Goal: Task Accomplishment & Management: Complete application form

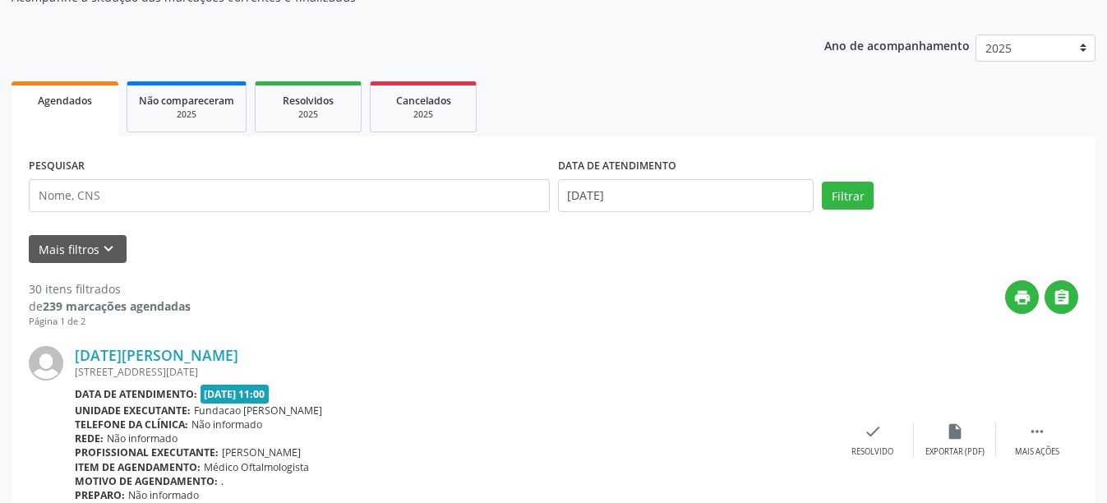
scroll to position [82, 0]
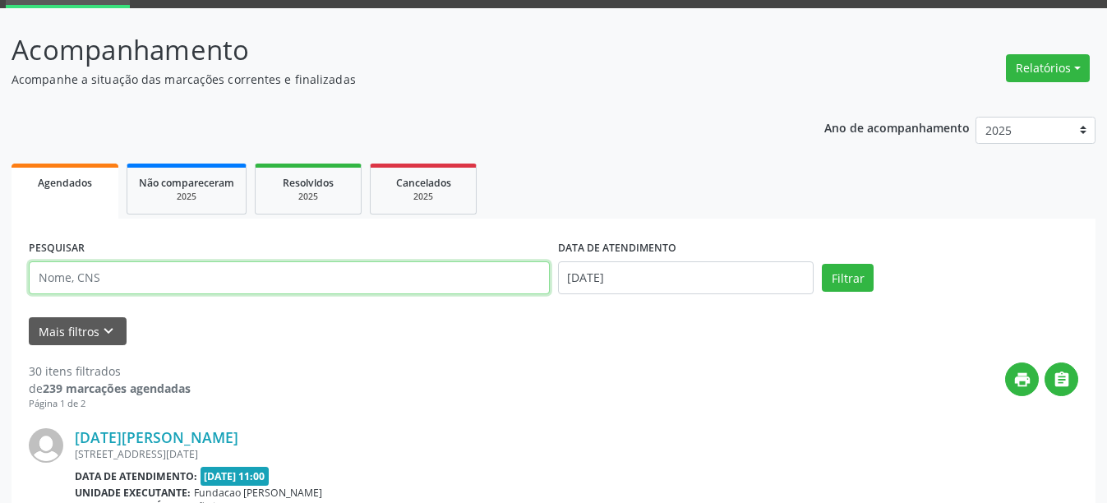
click at [159, 281] on input "text" at bounding box center [289, 277] width 521 height 33
type input "707606244268691"
click at [822, 264] on button "Filtrar" at bounding box center [848, 278] width 52 height 28
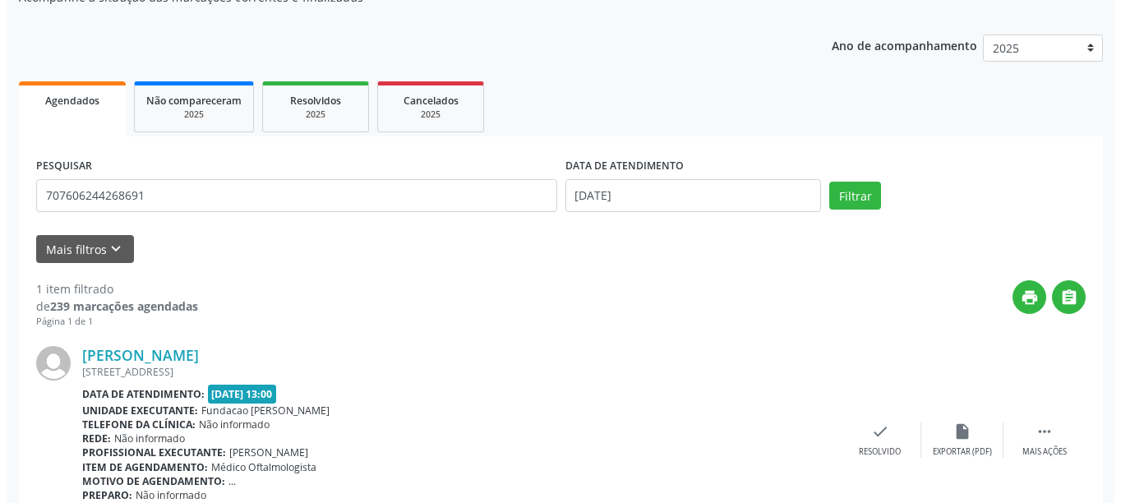
scroll to position [241, 0]
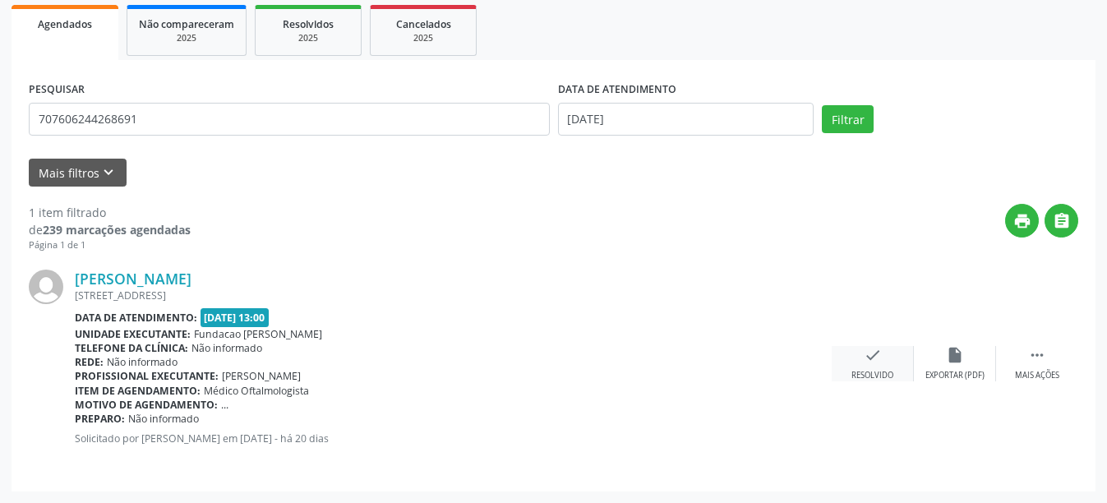
click at [880, 353] on icon "check" at bounding box center [873, 355] width 18 height 18
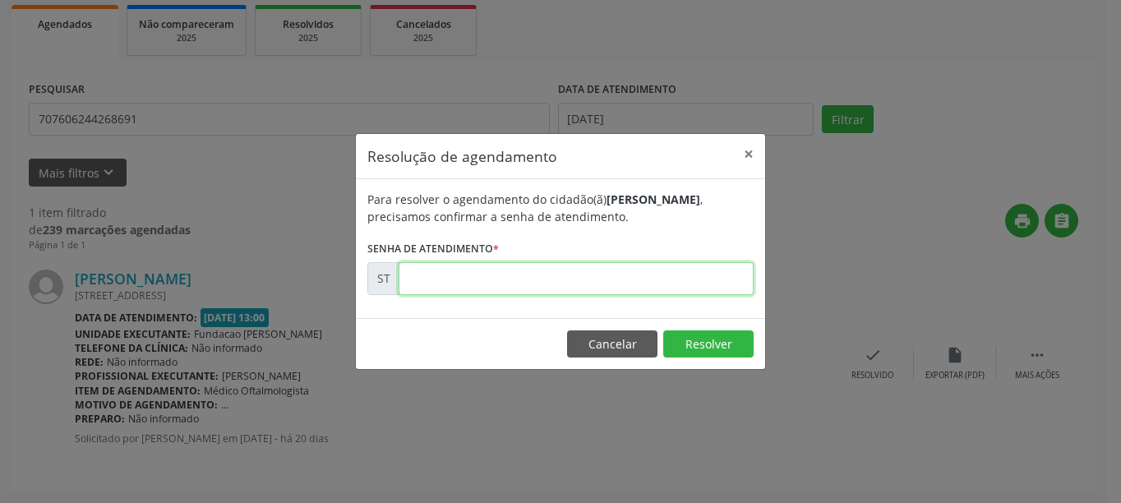
click at [564, 279] on input "text" at bounding box center [576, 278] width 355 height 33
type input "00013481"
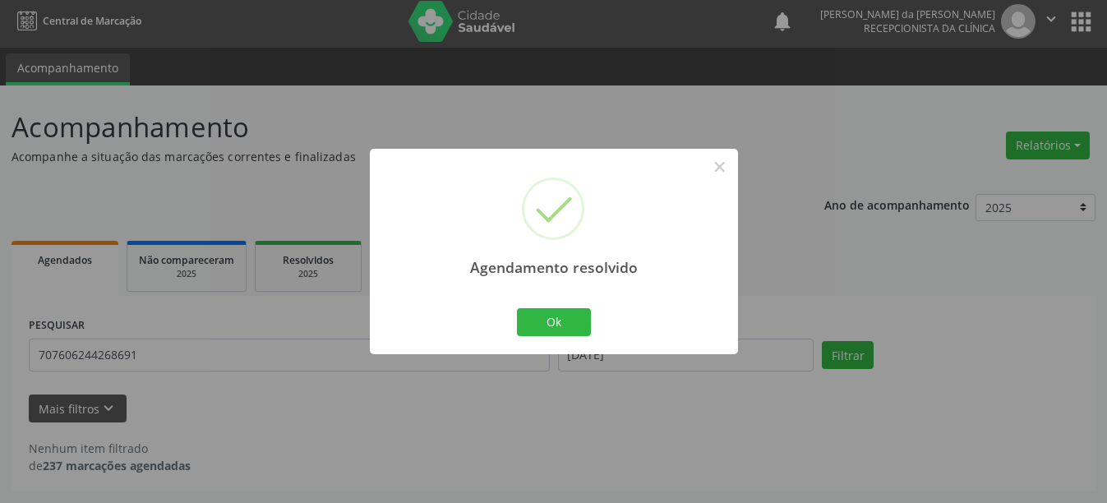
scroll to position [5, 0]
click at [531, 320] on button "Ok" at bounding box center [554, 322] width 74 height 28
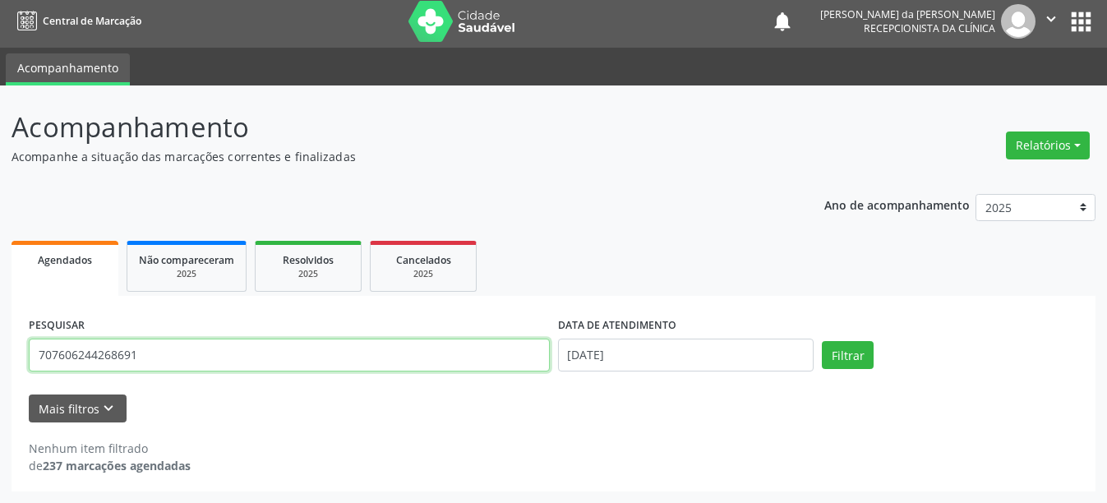
click at [180, 366] on input "707606244268691" at bounding box center [289, 355] width 521 height 33
type input "7"
type input "898006289068069"
click at [822, 341] on button "Filtrar" at bounding box center [848, 355] width 52 height 28
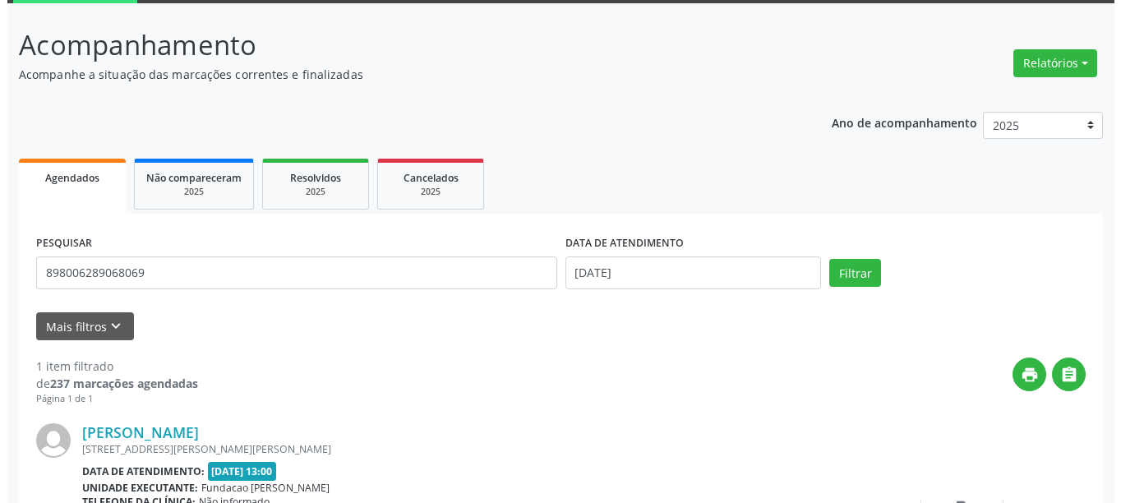
scroll to position [241, 0]
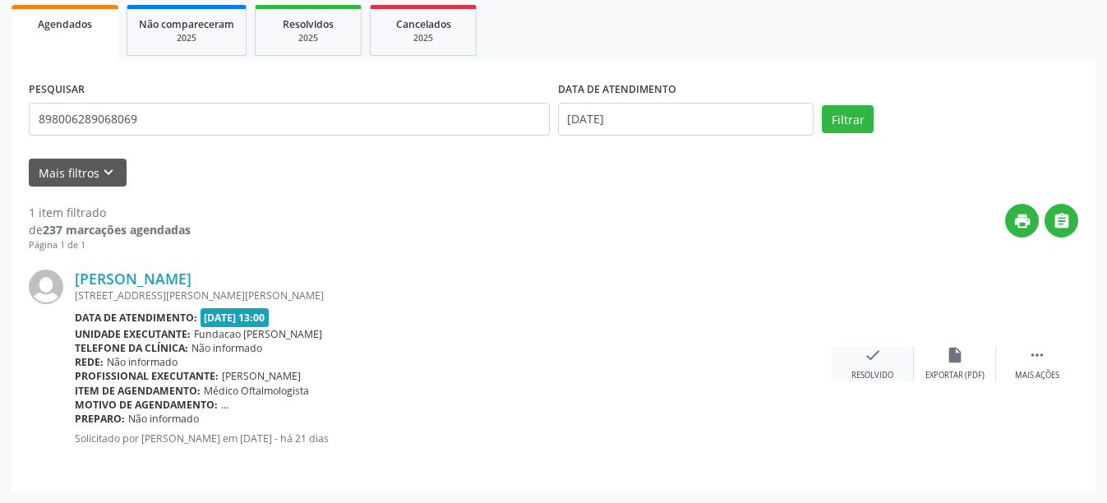
click at [887, 365] on div "check Resolvido" at bounding box center [873, 363] width 82 height 35
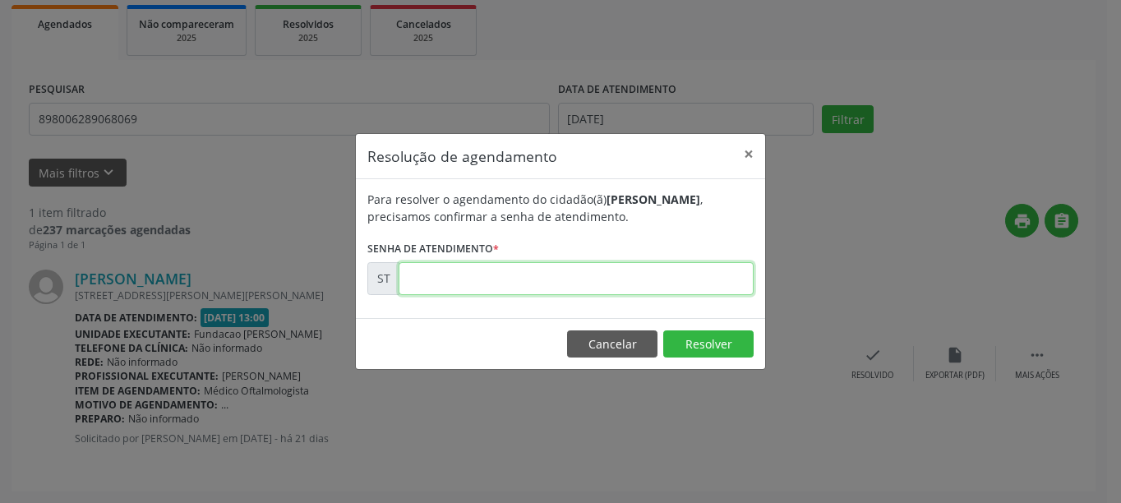
click at [501, 273] on input "text" at bounding box center [576, 278] width 355 height 33
type input "00013093"
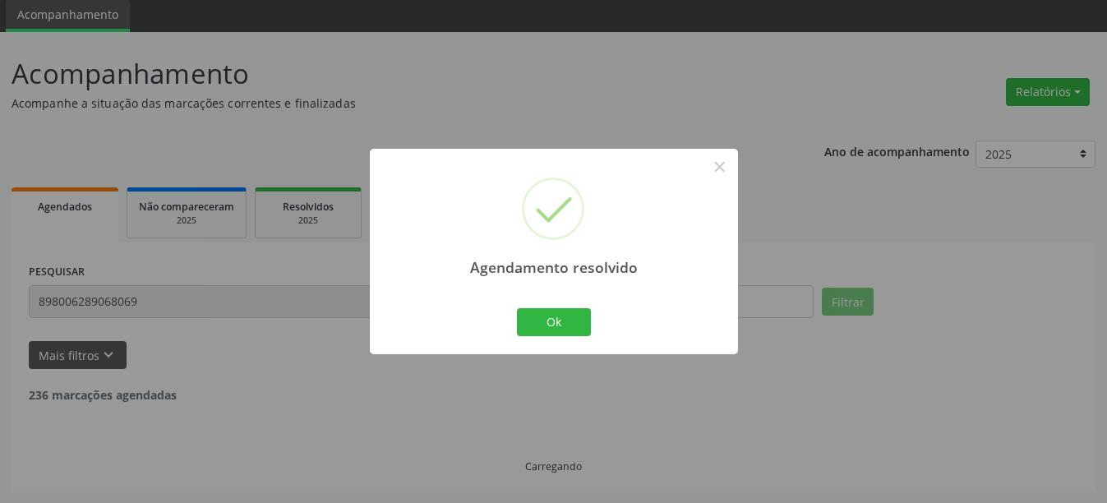
scroll to position [5, 0]
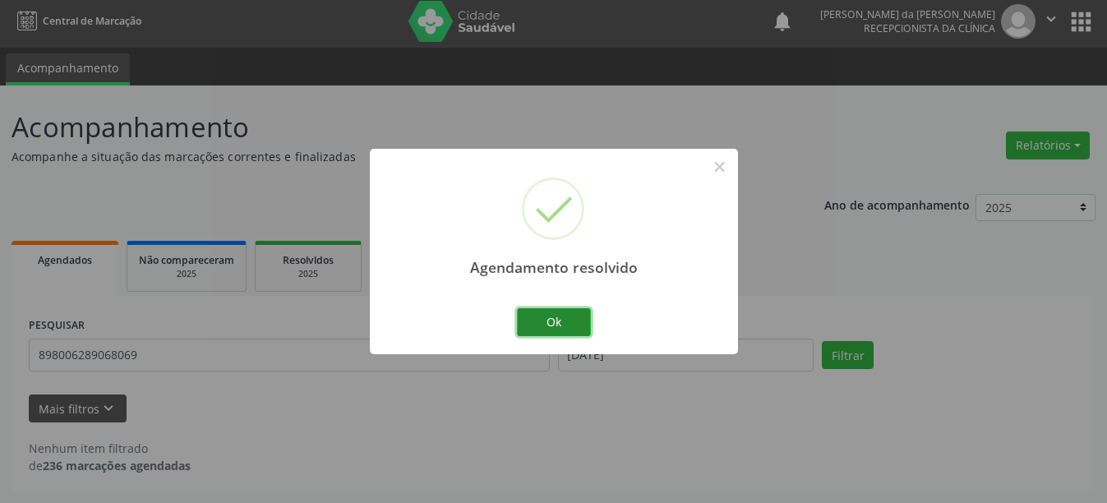
click at [574, 329] on button "Ok" at bounding box center [554, 322] width 74 height 28
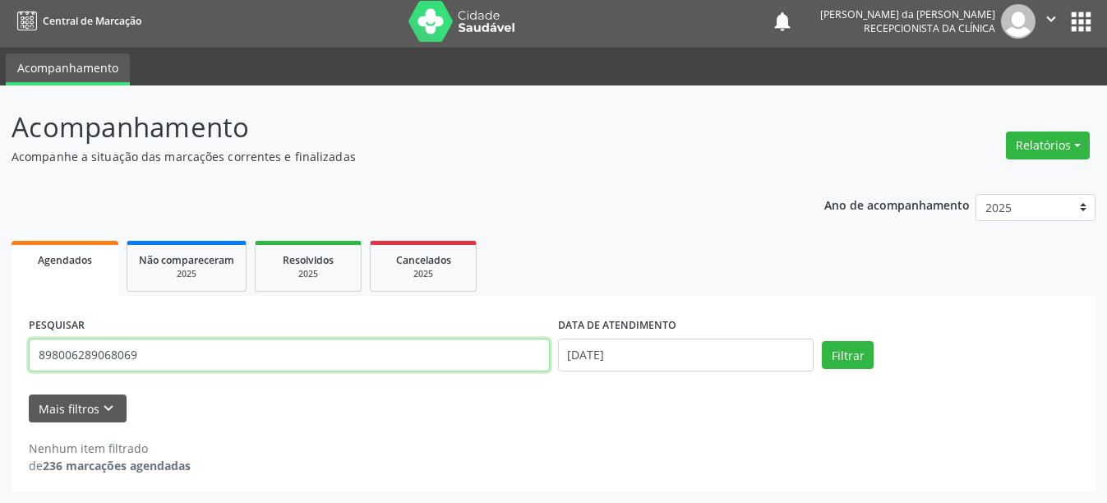
click at [197, 349] on input "898006289068069" at bounding box center [289, 355] width 521 height 33
type input "8"
type input "163948335340001"
click at [822, 341] on button "Filtrar" at bounding box center [848, 355] width 52 height 28
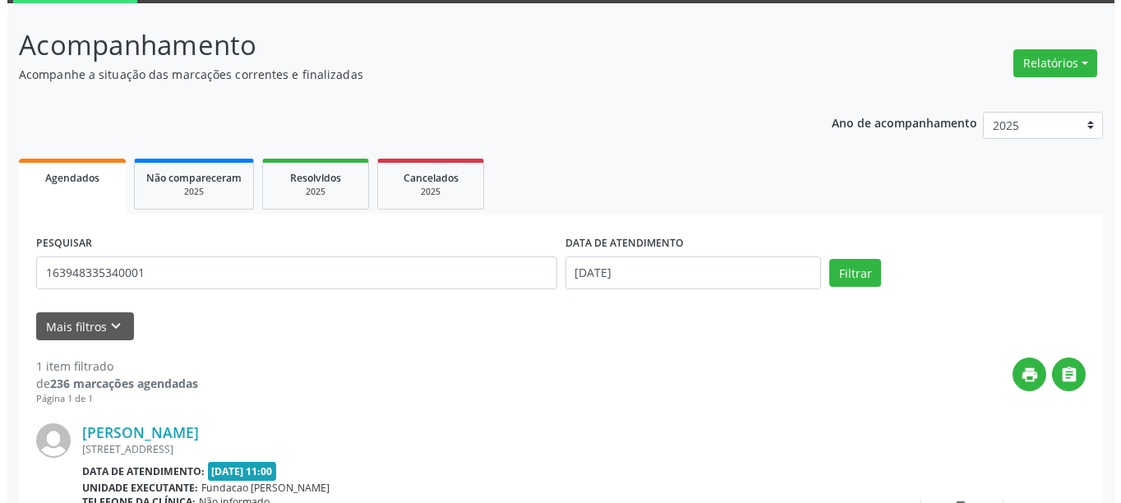
scroll to position [241, 0]
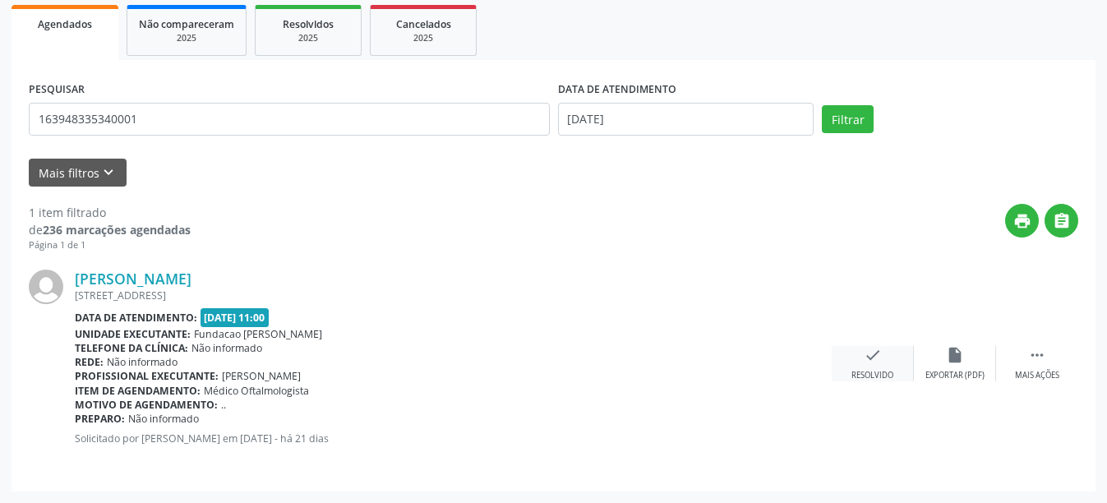
click at [867, 374] on div "Resolvido" at bounding box center [873, 376] width 42 height 12
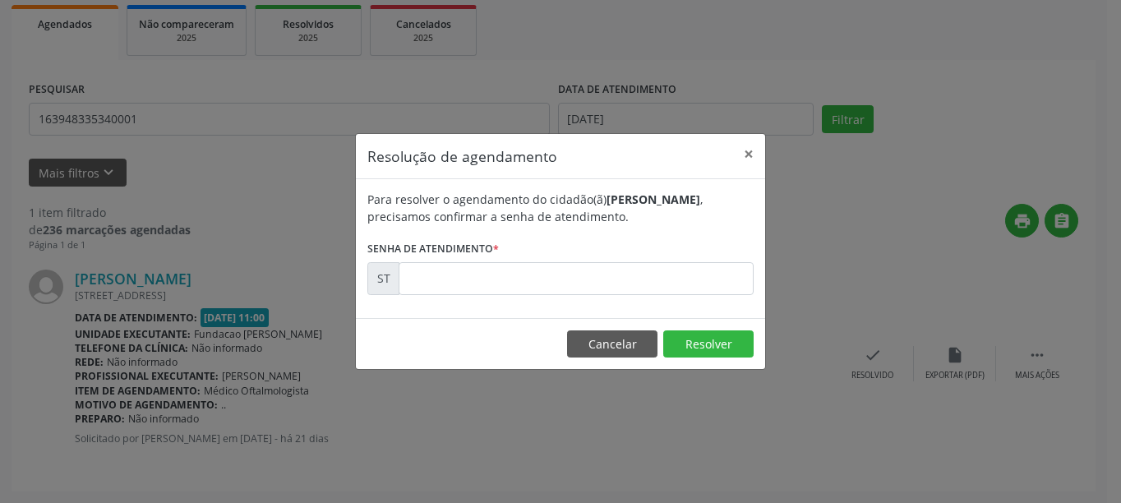
click at [512, 299] on div "Para resolver o agendamento do cidadão(ã) [PERSON_NAME] , precisamos confirmar …" at bounding box center [560, 248] width 409 height 139
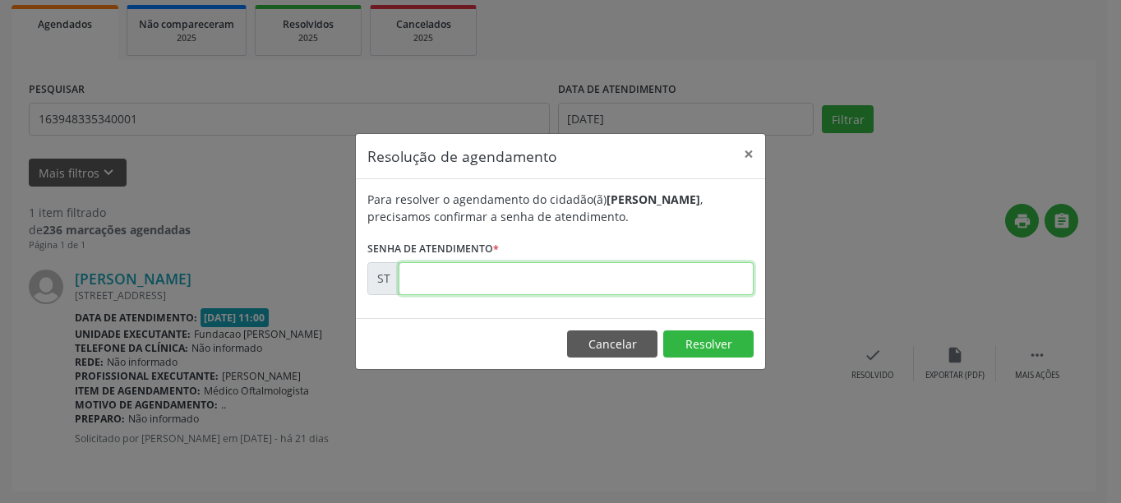
click at [511, 294] on input "text" at bounding box center [576, 278] width 355 height 33
type input "00013087"
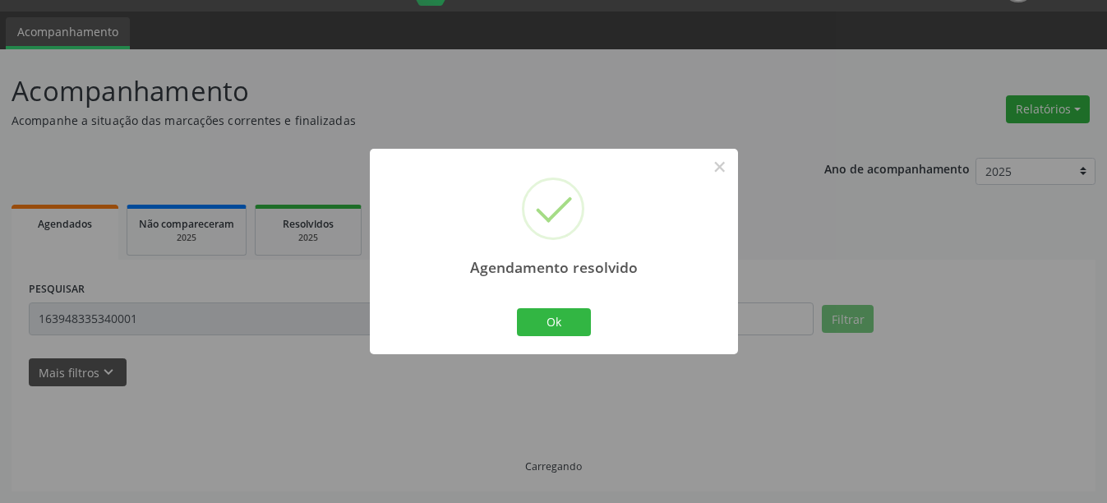
scroll to position [5, 0]
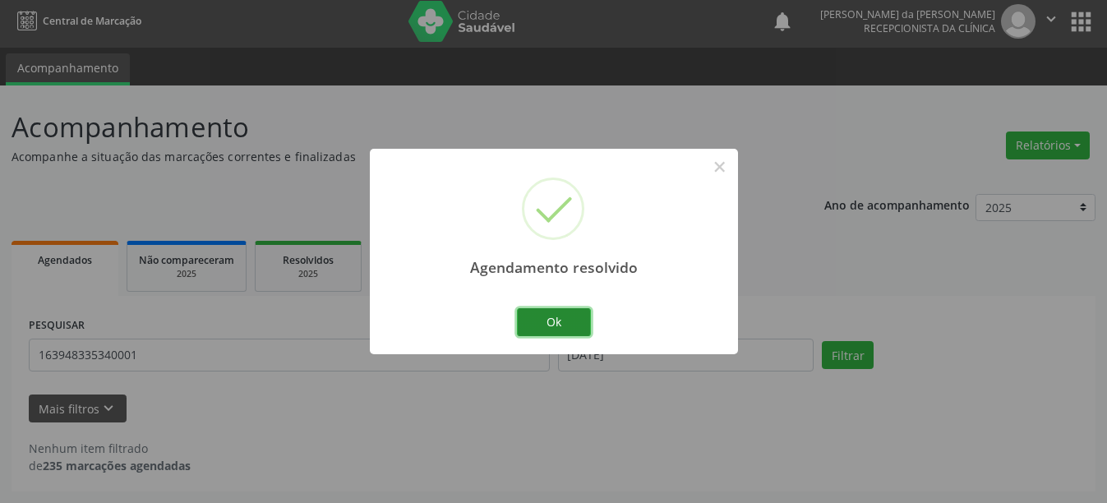
click at [534, 325] on button "Ok" at bounding box center [554, 322] width 74 height 28
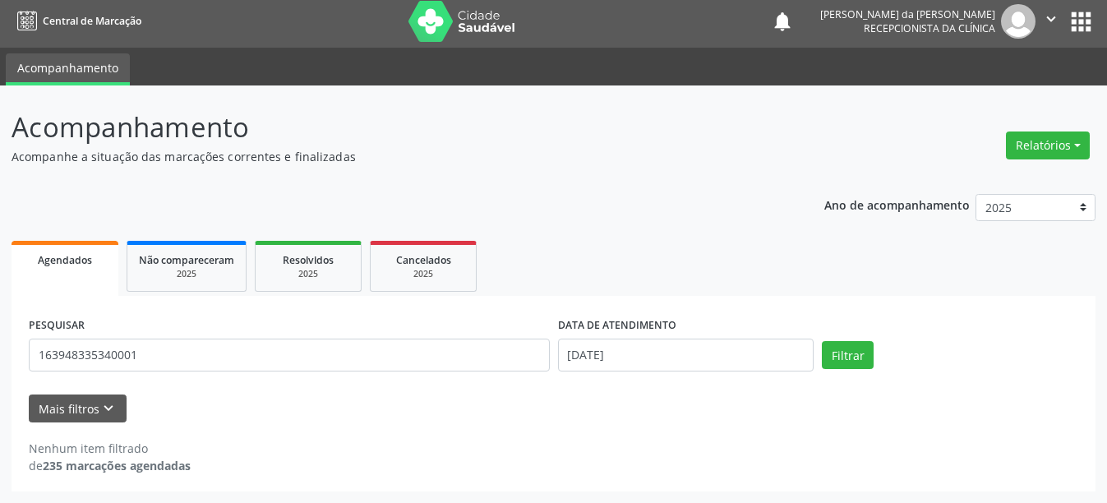
click at [208, 373] on div "PESQUISAR 163948335340001" at bounding box center [289, 348] width 529 height 70
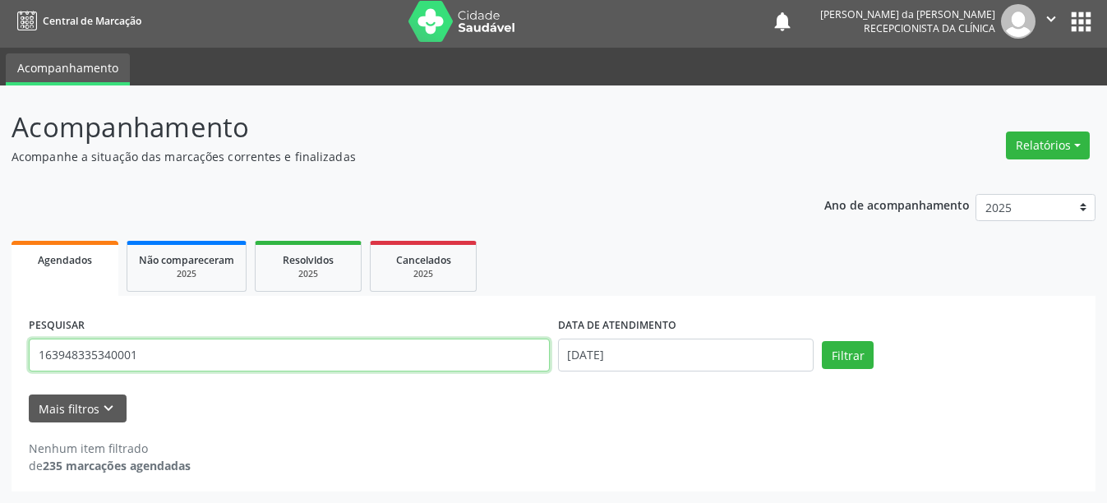
click at [196, 361] on input "163948335340001" at bounding box center [289, 355] width 521 height 33
type input "1"
type input "898004808759375"
click at [822, 341] on button "Filtrar" at bounding box center [848, 355] width 52 height 28
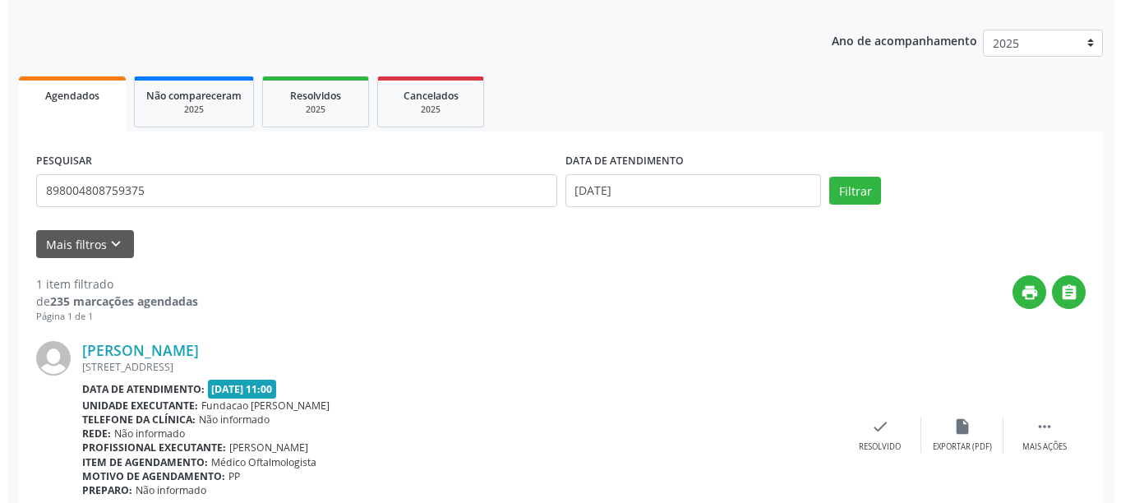
scroll to position [241, 0]
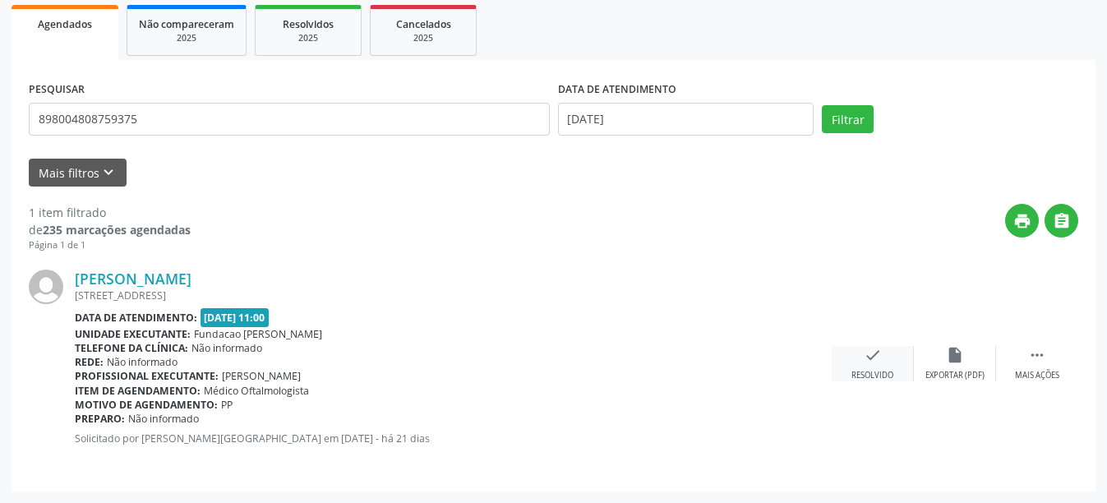
click at [867, 373] on div "Resolvido" at bounding box center [873, 376] width 42 height 12
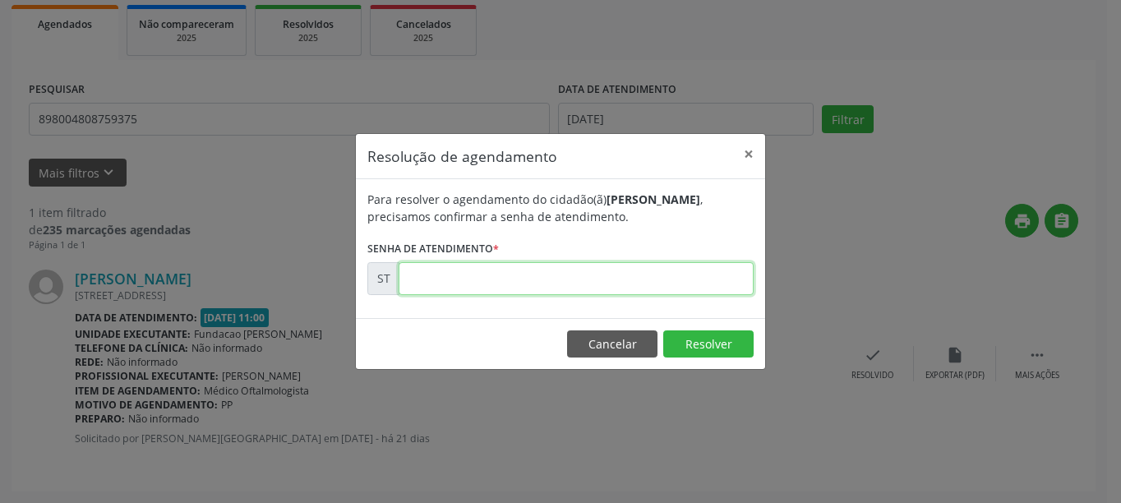
click at [531, 282] on input "text" at bounding box center [576, 278] width 355 height 33
type input "00013016"
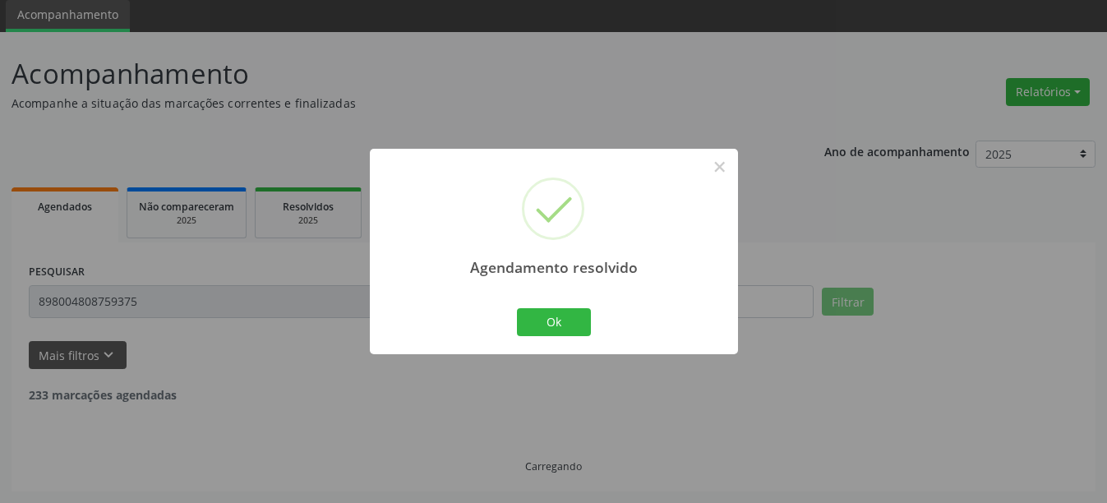
scroll to position [5, 0]
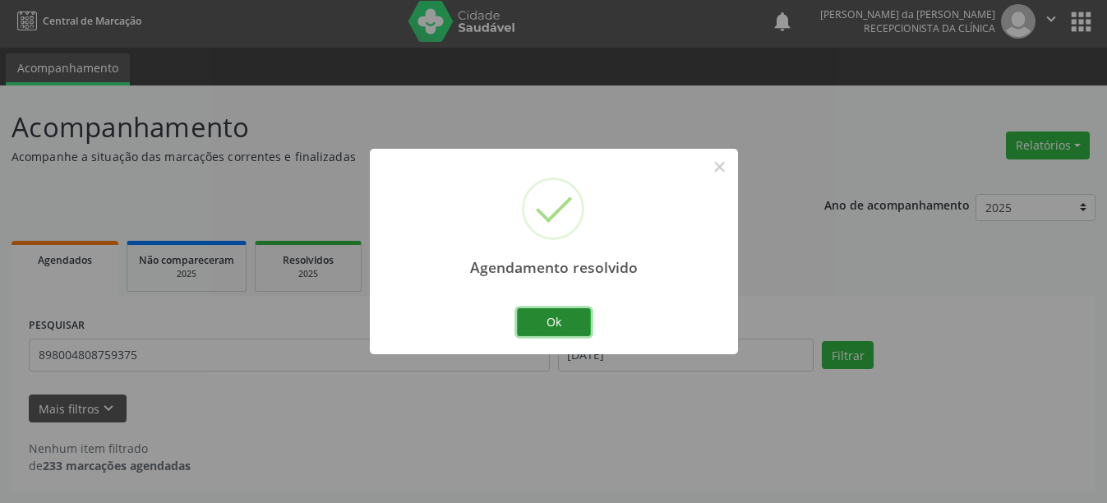
click at [571, 330] on button "Ok" at bounding box center [554, 322] width 74 height 28
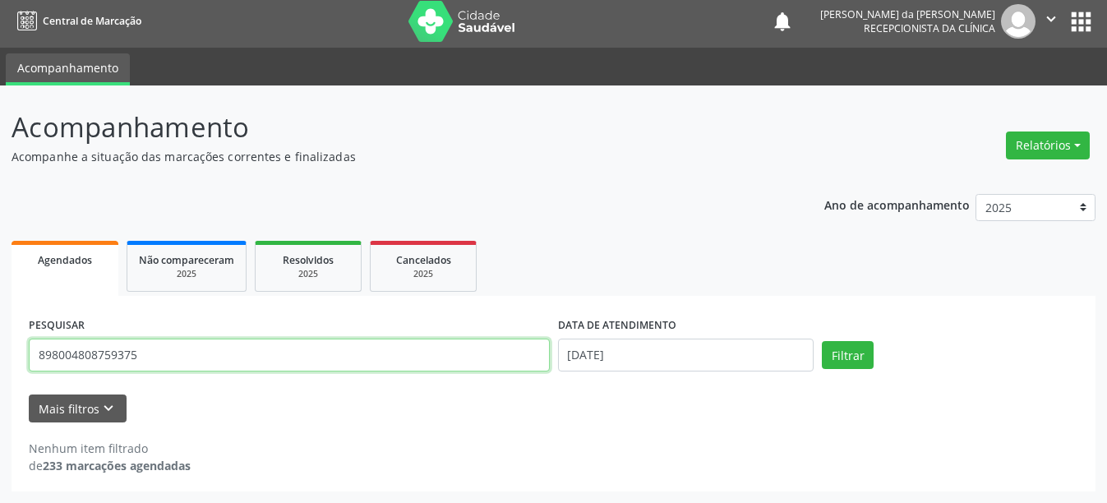
click at [149, 348] on input "898004808759375" at bounding box center [289, 355] width 521 height 33
type input "8"
type input "700101965627912"
click at [822, 341] on button "Filtrar" at bounding box center [848, 355] width 52 height 28
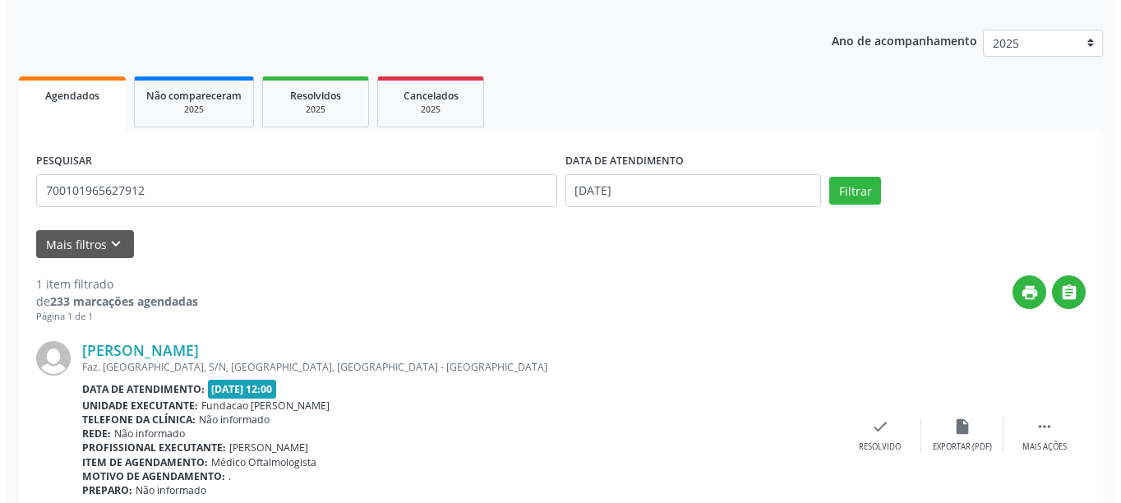
scroll to position [241, 0]
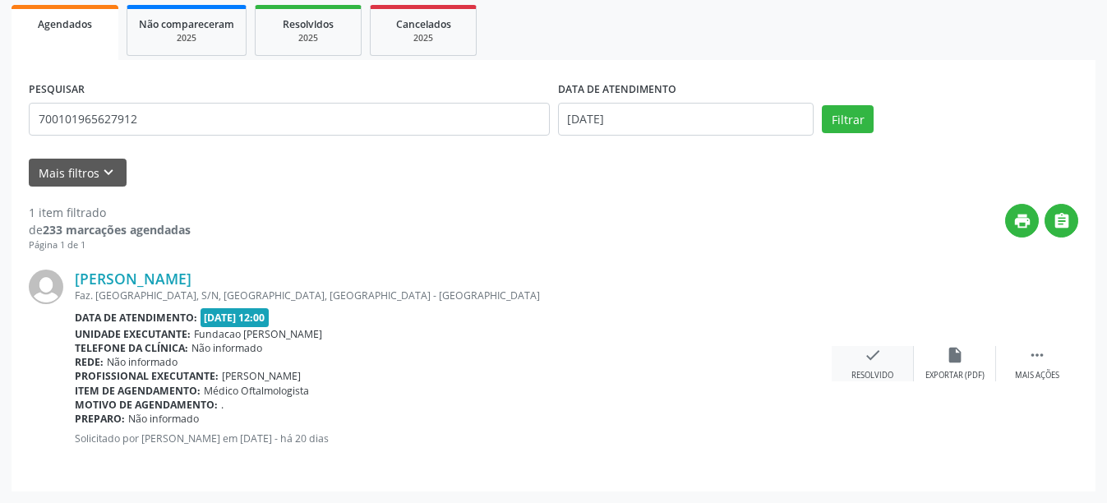
click at [887, 366] on div "check Resolvido" at bounding box center [873, 363] width 82 height 35
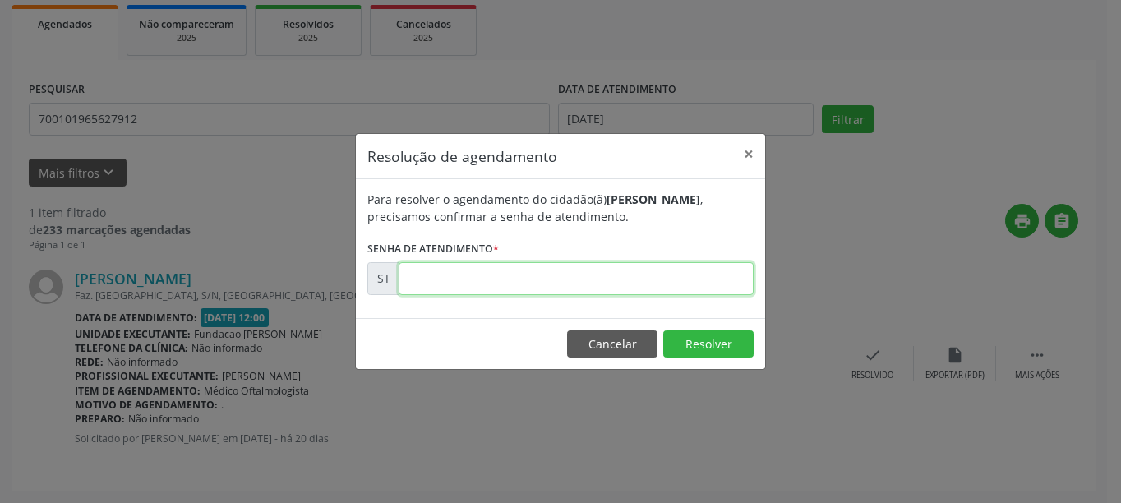
click at [535, 284] on input "text" at bounding box center [576, 278] width 355 height 33
type input "00013428"
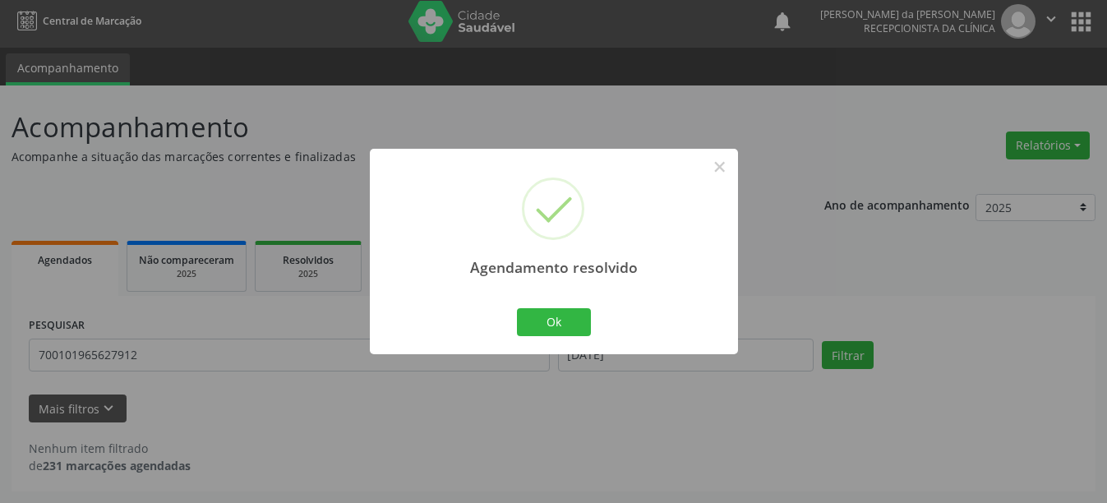
scroll to position [5, 0]
click at [557, 310] on button "Ok" at bounding box center [554, 322] width 74 height 28
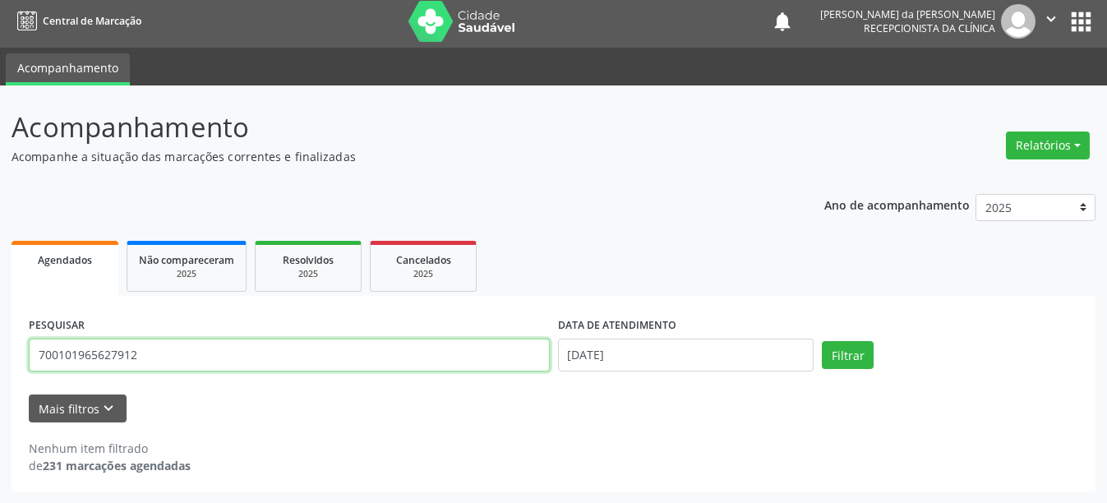
click at [226, 355] on input "700101965627912" at bounding box center [289, 355] width 521 height 33
type input "7"
type input "707709657647210"
click at [822, 341] on button "Filtrar" at bounding box center [848, 355] width 52 height 28
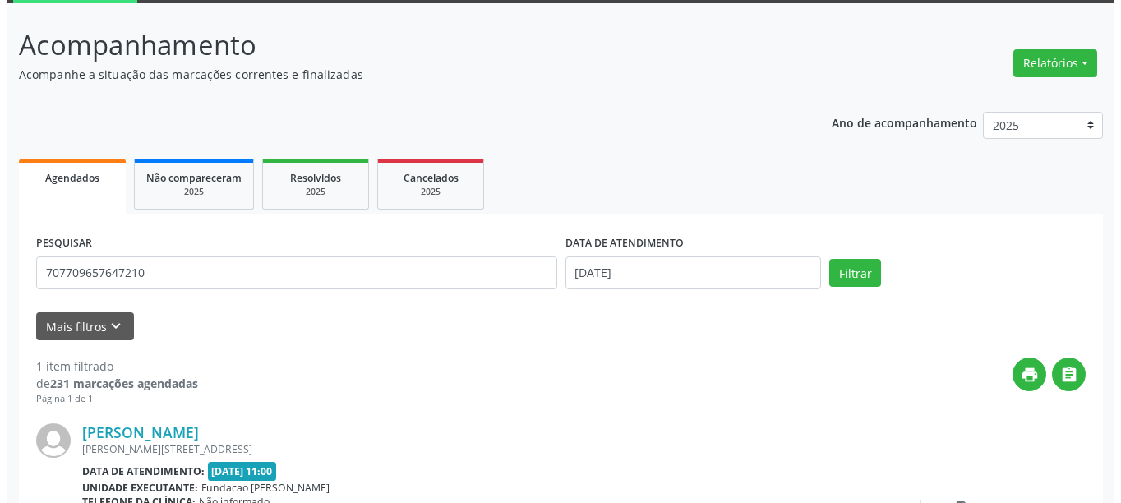
scroll to position [241, 0]
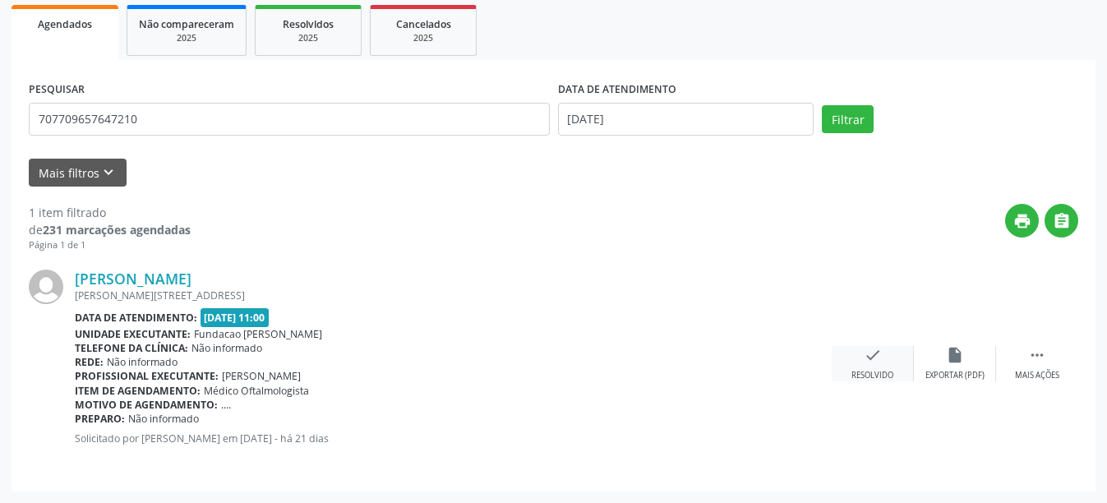
click at [896, 358] on div "check Resolvido" at bounding box center [873, 363] width 82 height 35
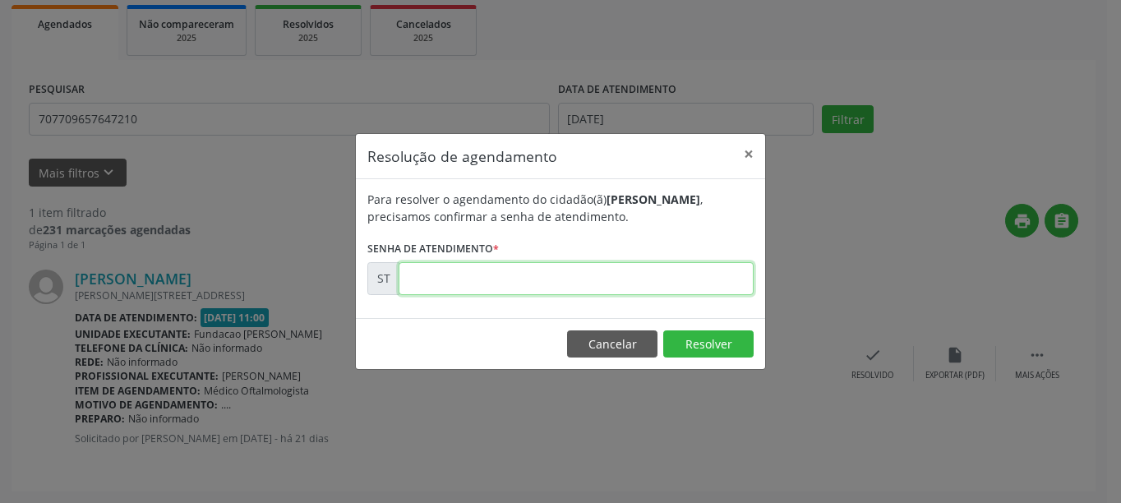
click at [610, 289] on input "text" at bounding box center [576, 278] width 355 height 33
type input "00013086"
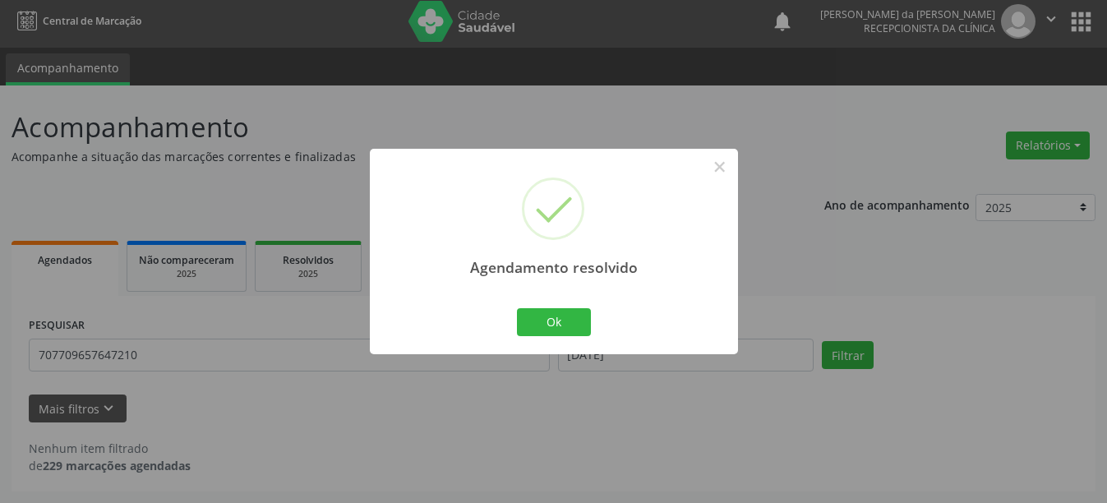
scroll to position [5, 0]
click at [549, 316] on button "Ok" at bounding box center [554, 322] width 74 height 28
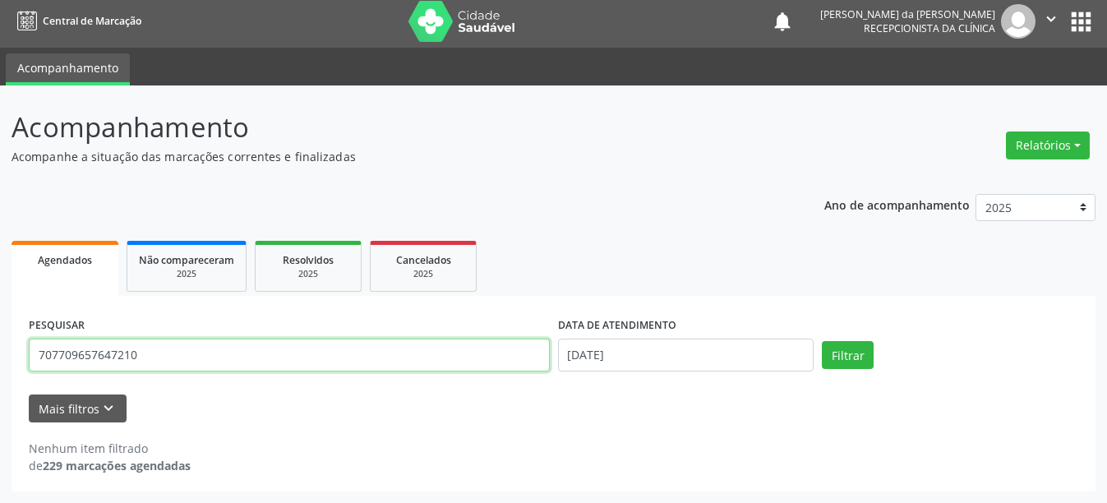
click at [271, 349] on input "707709657647210" at bounding box center [289, 355] width 521 height 33
type input "7"
type input "704805019648345"
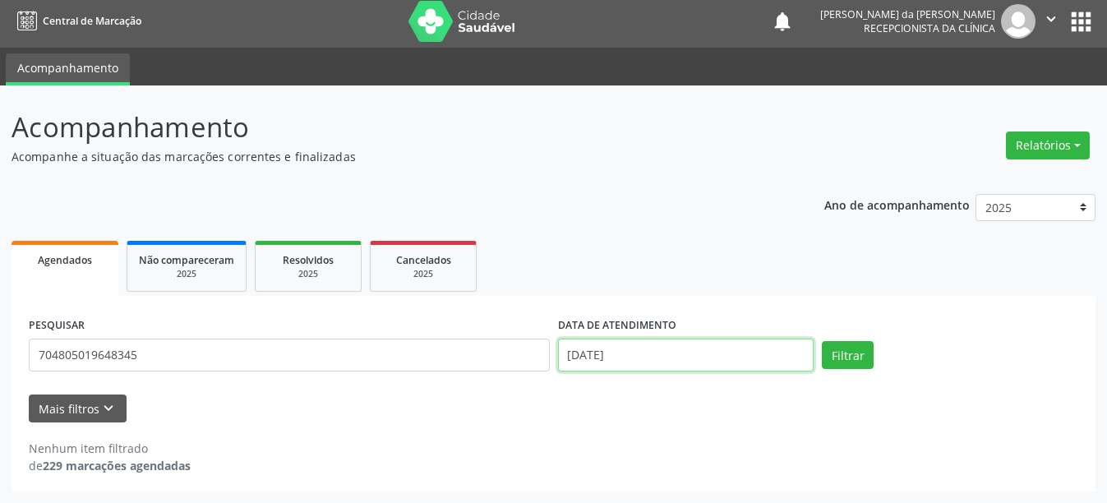
click at [641, 360] on input "[DATE]" at bounding box center [686, 355] width 256 height 33
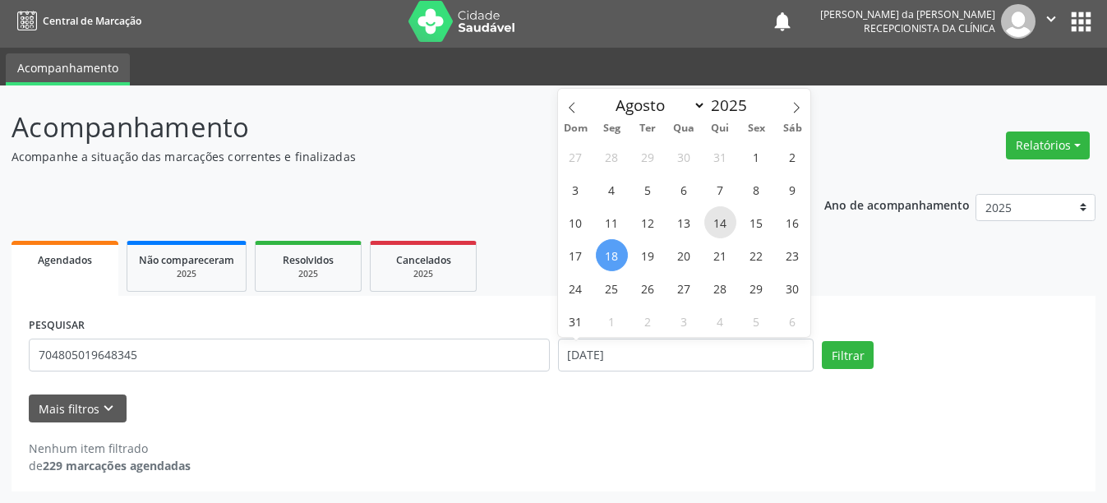
click at [723, 224] on span "14" at bounding box center [721, 222] width 32 height 32
type input "[DATE]"
click at [858, 361] on button "Filtrar" at bounding box center [848, 355] width 52 height 28
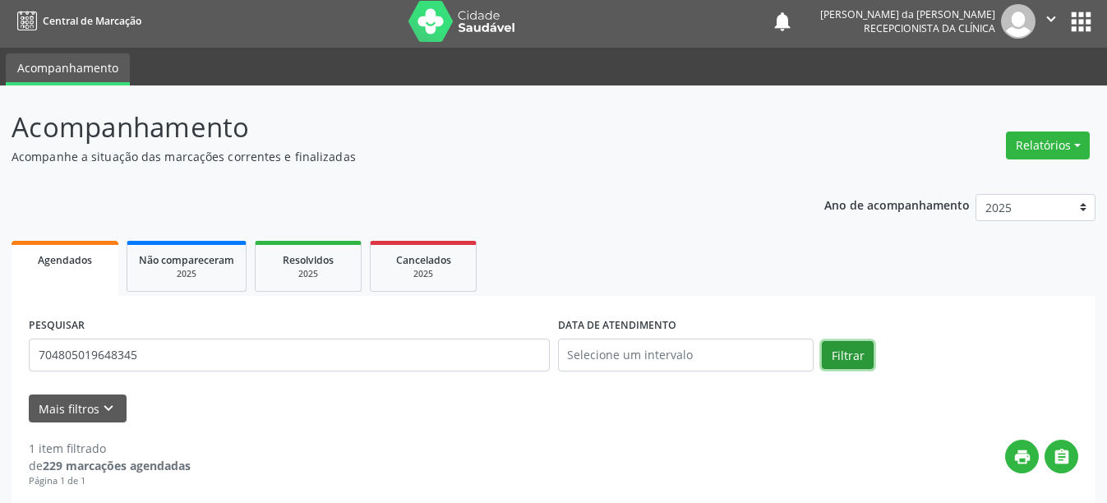
click at [858, 361] on button "Filtrar" at bounding box center [848, 355] width 52 height 28
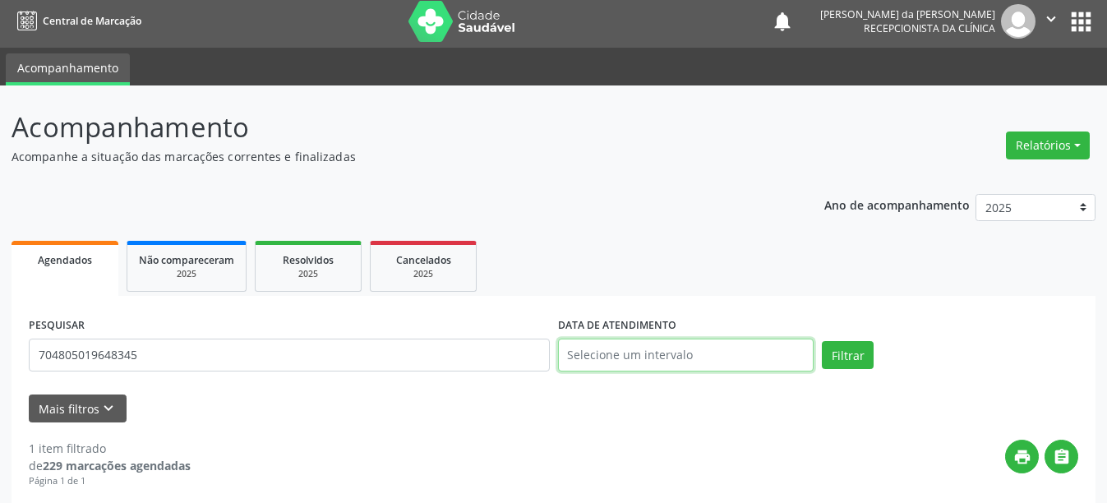
click at [769, 358] on input "text" at bounding box center [686, 355] width 256 height 33
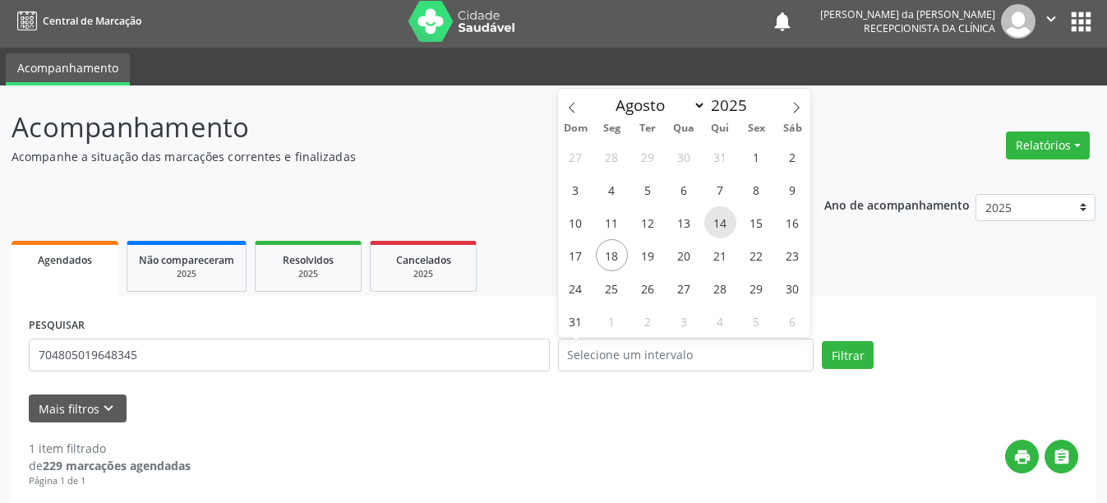
click at [723, 226] on span "14" at bounding box center [721, 222] width 32 height 32
type input "[DATE]"
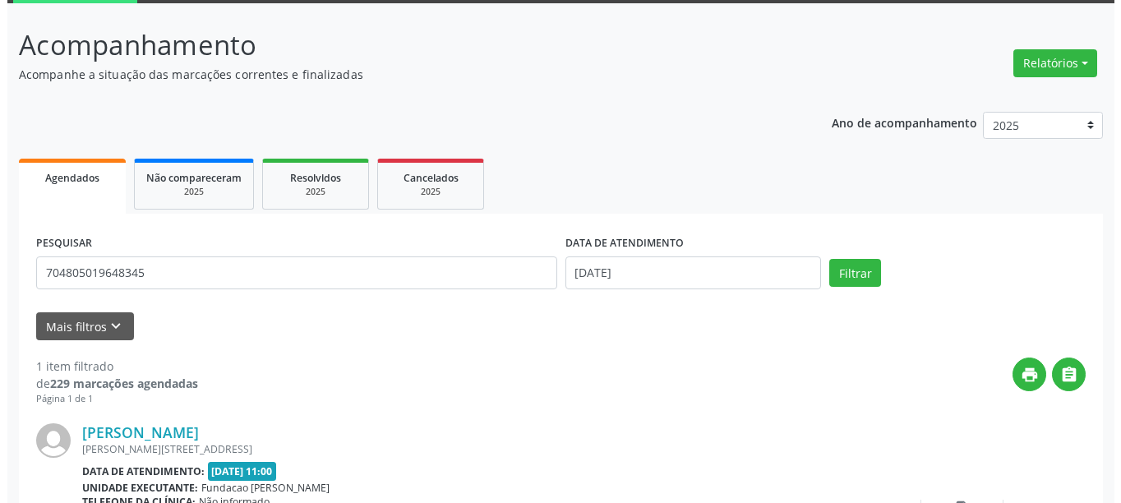
scroll to position [241, 0]
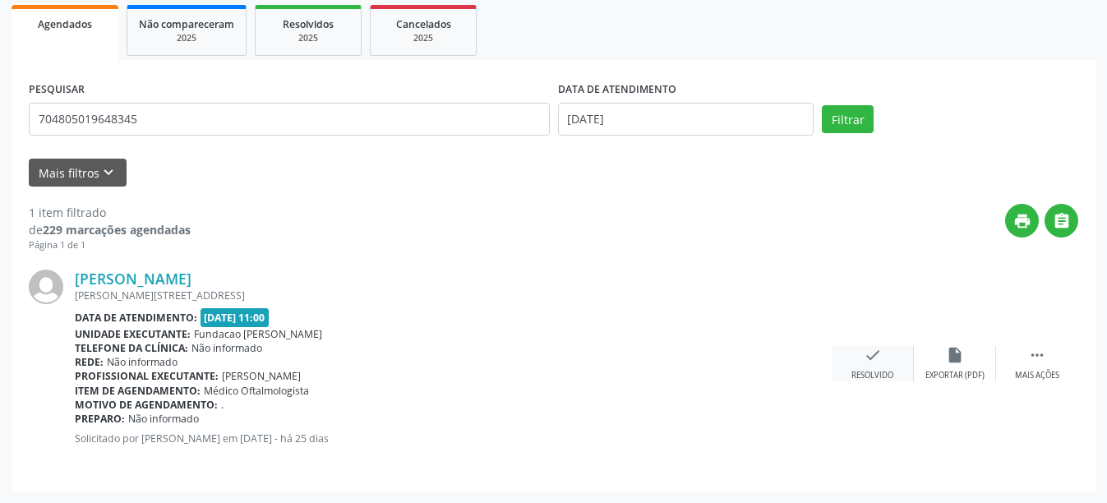
click at [871, 364] on div "check Resolvido" at bounding box center [873, 363] width 82 height 35
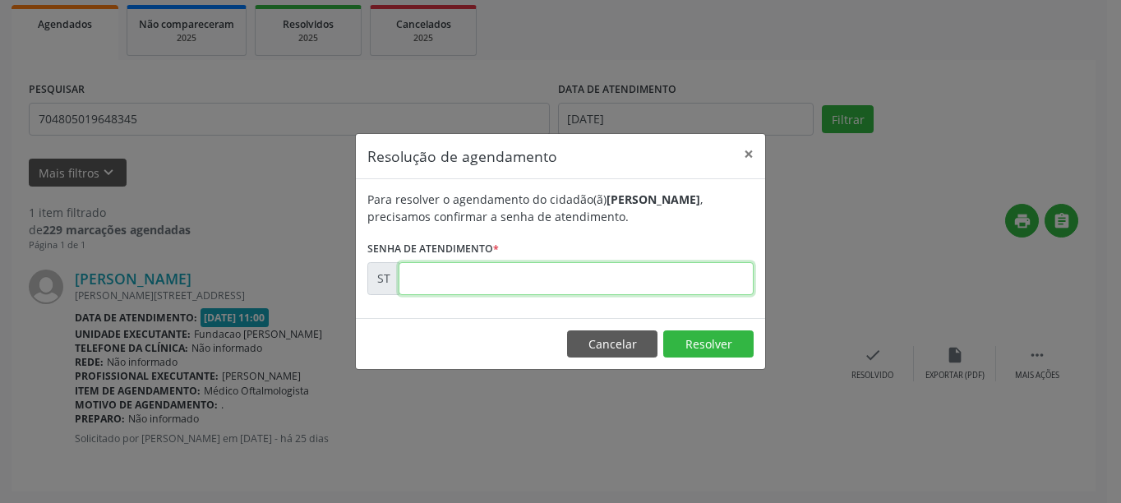
click at [509, 277] on input "text" at bounding box center [576, 278] width 355 height 33
type input "00011872"
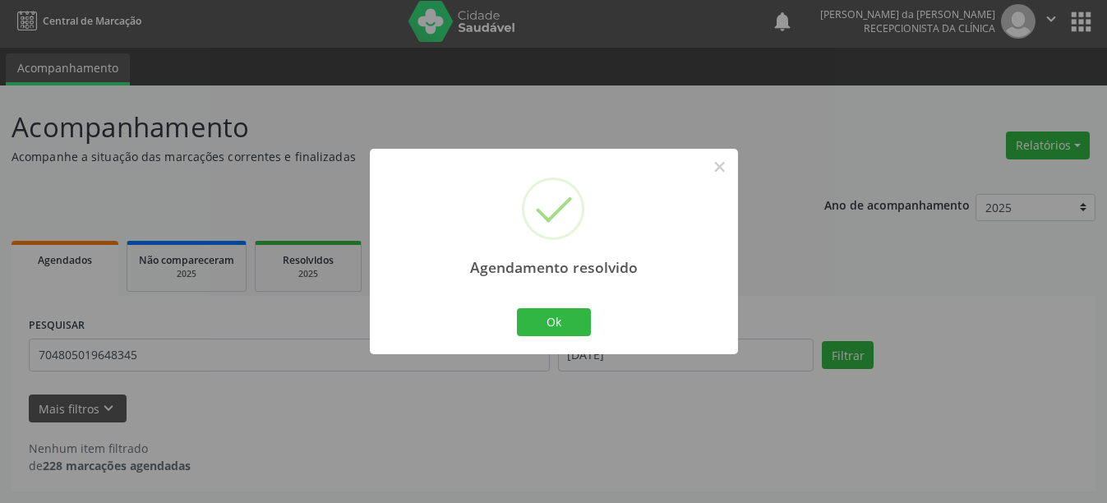
scroll to position [5, 0]
click at [553, 322] on button "Ok" at bounding box center [554, 322] width 74 height 28
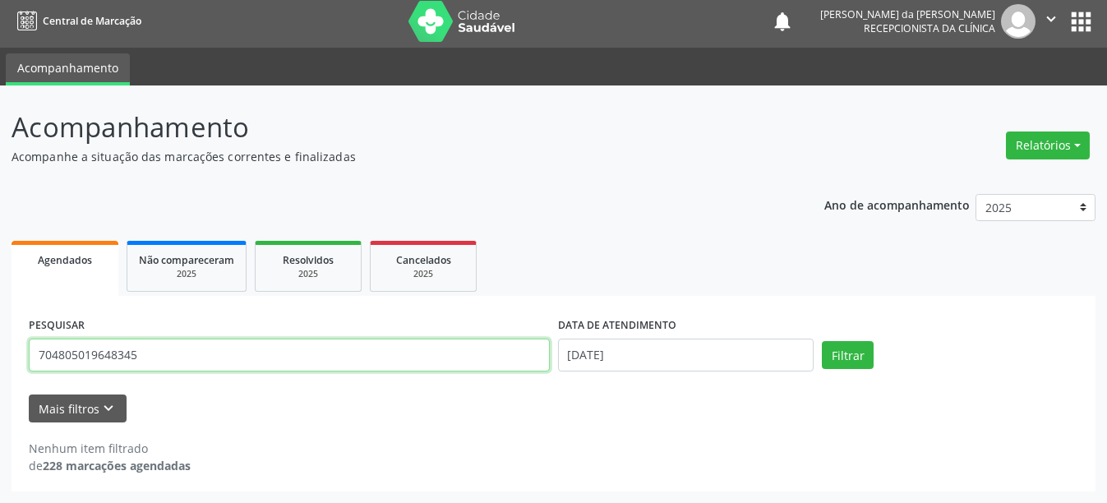
click at [189, 349] on input "704805019648345" at bounding box center [289, 355] width 521 height 33
type input "7"
type input "708108801362810"
click at [822, 341] on button "Filtrar" at bounding box center [848, 355] width 52 height 28
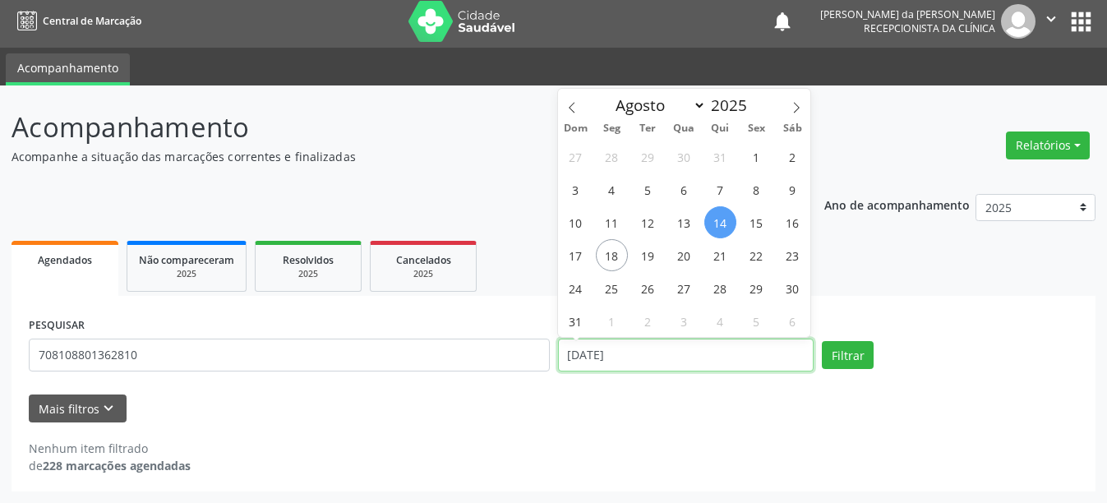
click at [645, 358] on input "[DATE]" at bounding box center [686, 355] width 256 height 33
click at [608, 260] on span "18" at bounding box center [612, 255] width 32 height 32
type input "[DATE]"
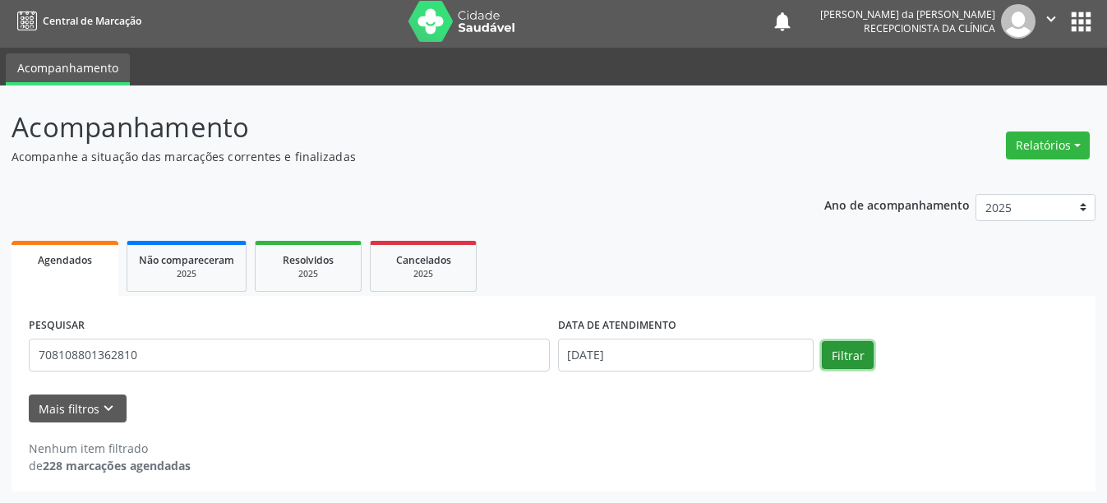
click at [842, 357] on button "Filtrar" at bounding box center [848, 355] width 52 height 28
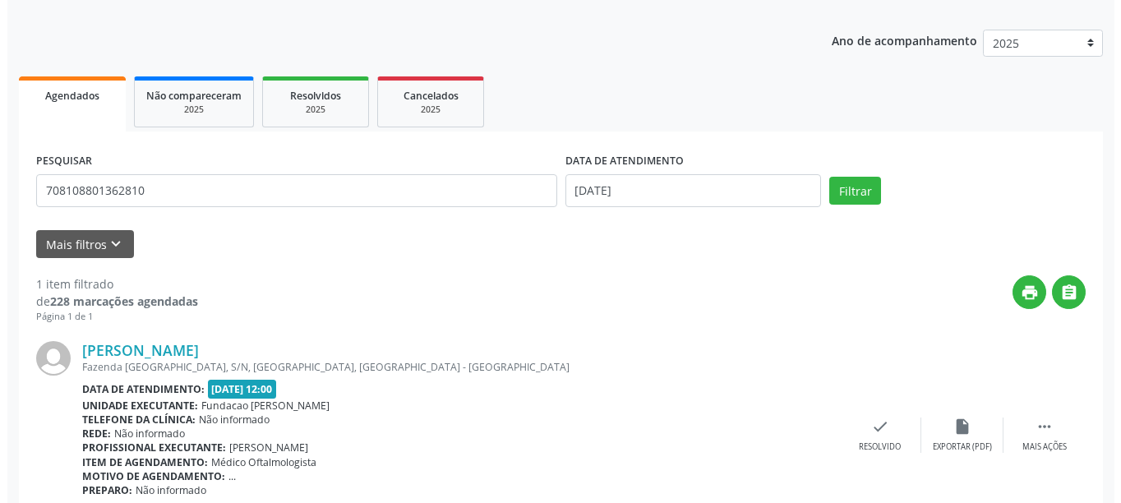
scroll to position [241, 0]
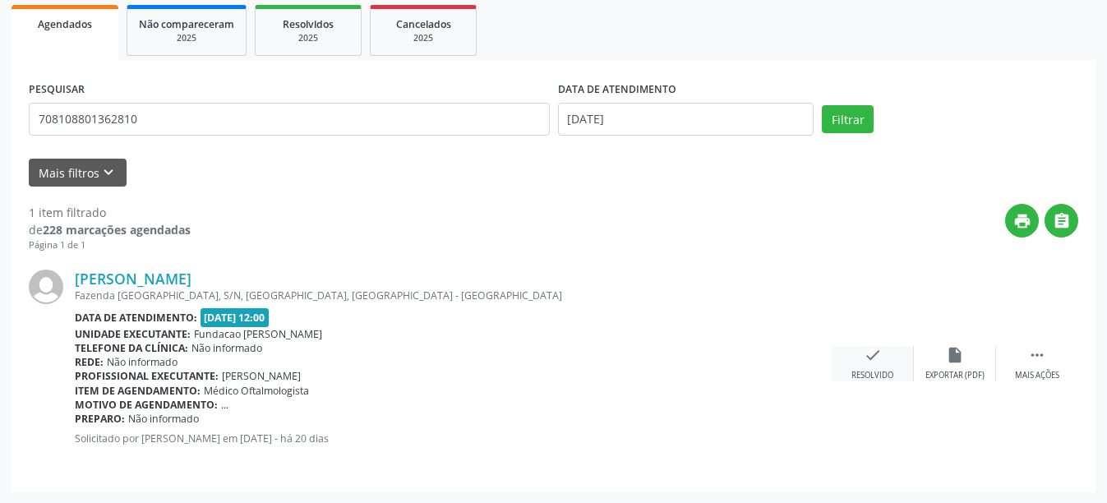
click at [867, 357] on icon "check" at bounding box center [873, 355] width 18 height 18
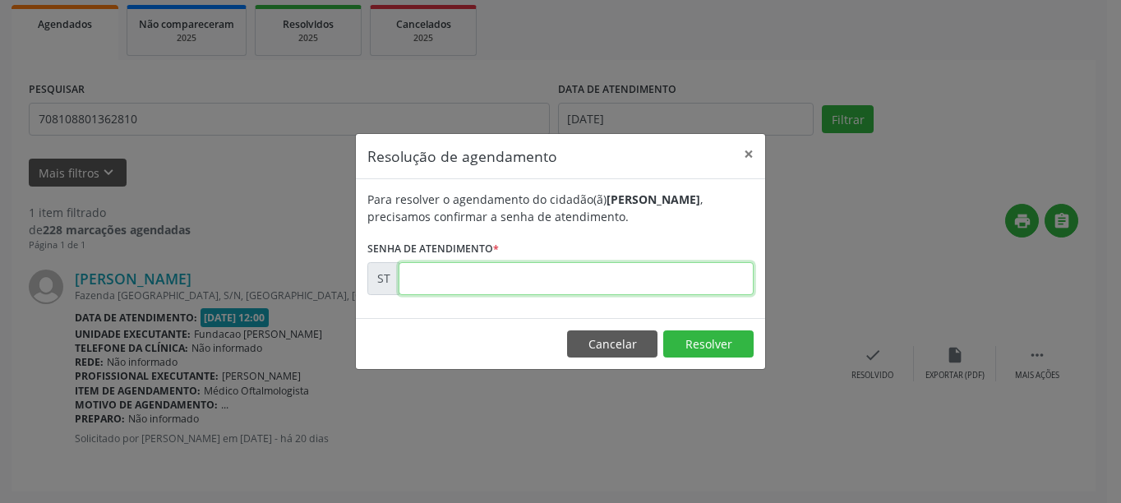
click at [488, 276] on input "text" at bounding box center [576, 278] width 355 height 33
type input "00013328"
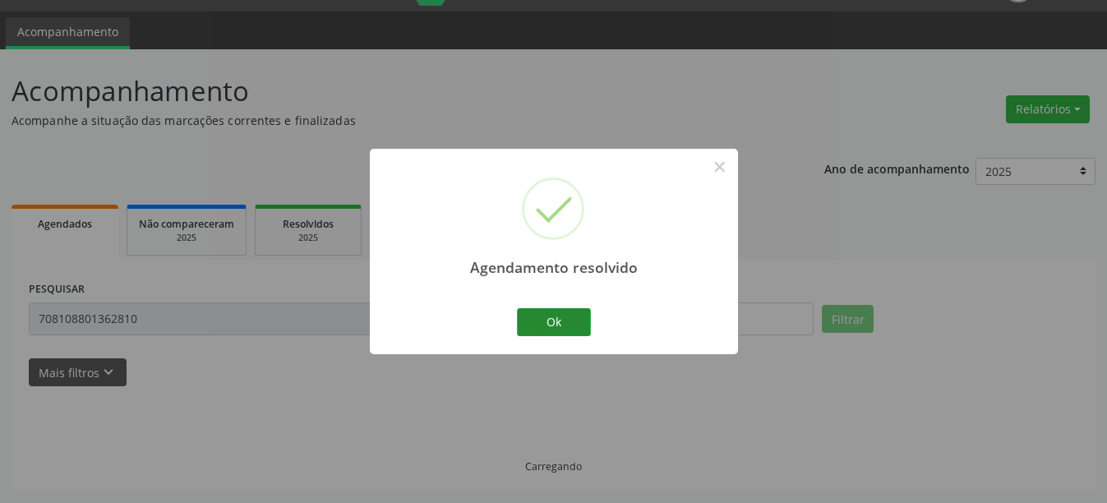
scroll to position [5, 0]
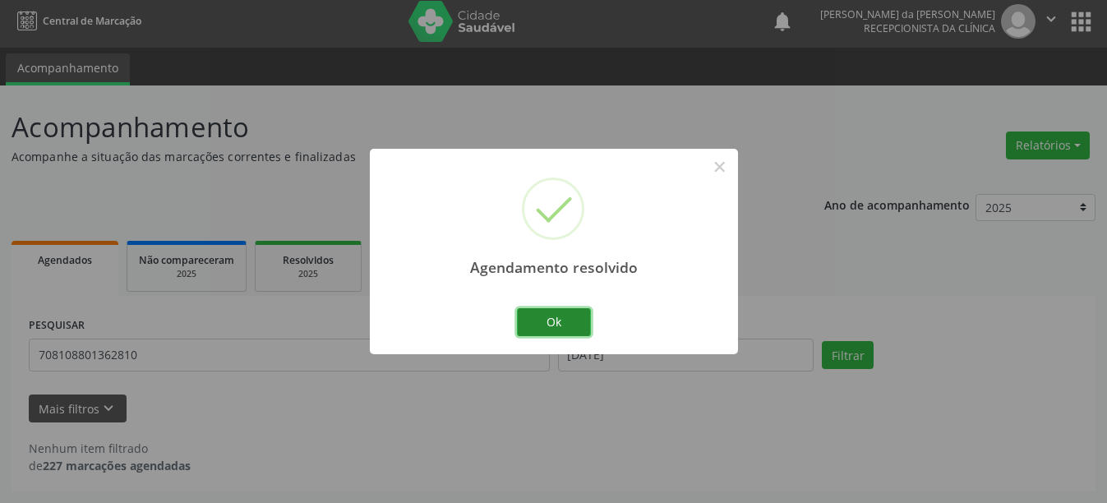
click at [543, 331] on button "Ok" at bounding box center [554, 322] width 74 height 28
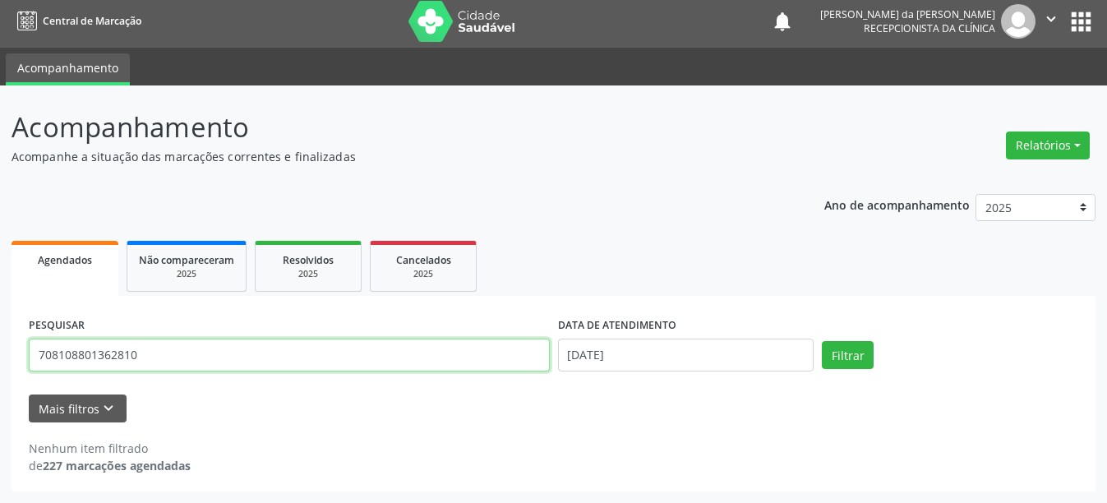
click at [174, 352] on input "708108801362810" at bounding box center [289, 355] width 521 height 33
type input "7"
type input "701008852609396"
click at [822, 341] on button "Filtrar" at bounding box center [848, 355] width 52 height 28
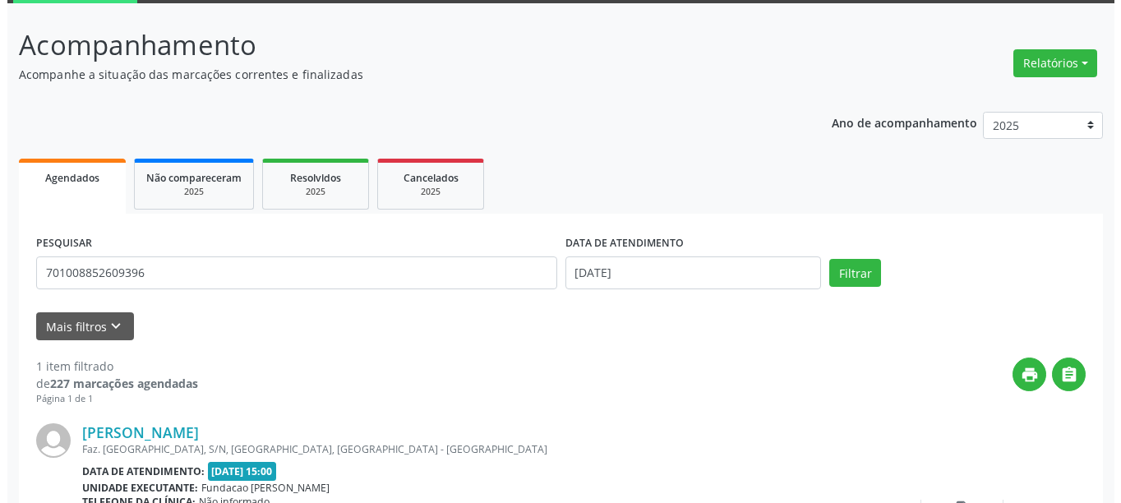
scroll to position [241, 0]
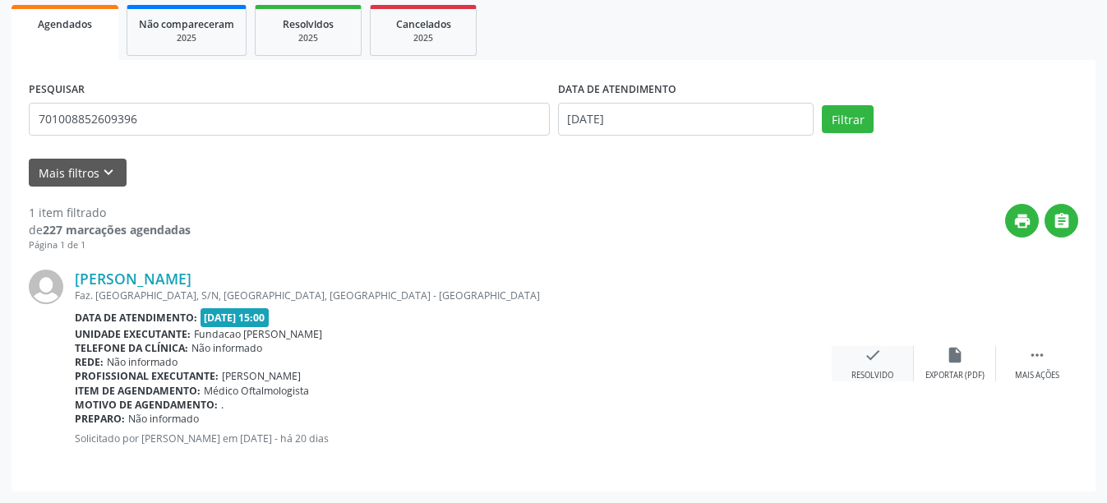
click at [871, 361] on icon "check" at bounding box center [873, 355] width 18 height 18
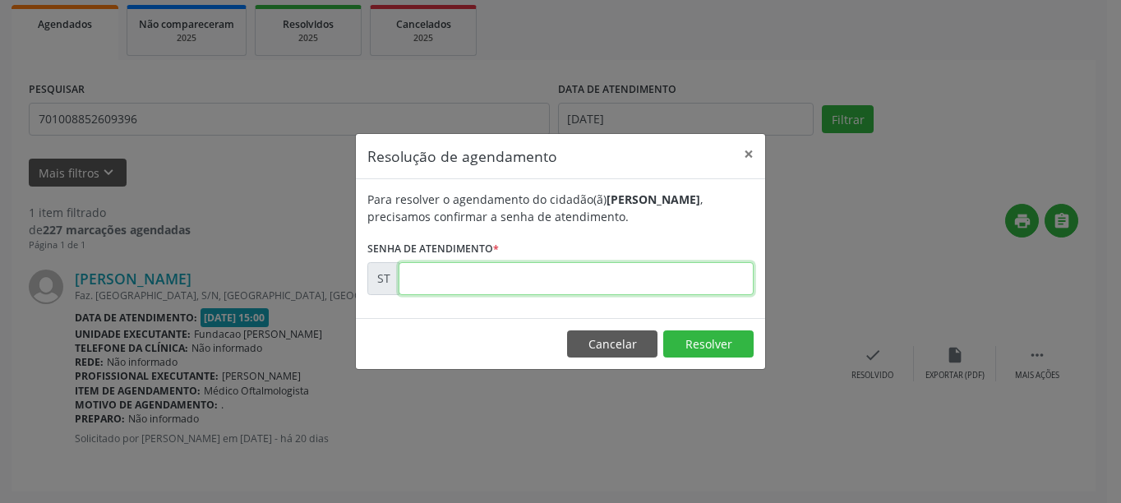
click at [450, 279] on input "text" at bounding box center [576, 278] width 355 height 33
type input "00013564"
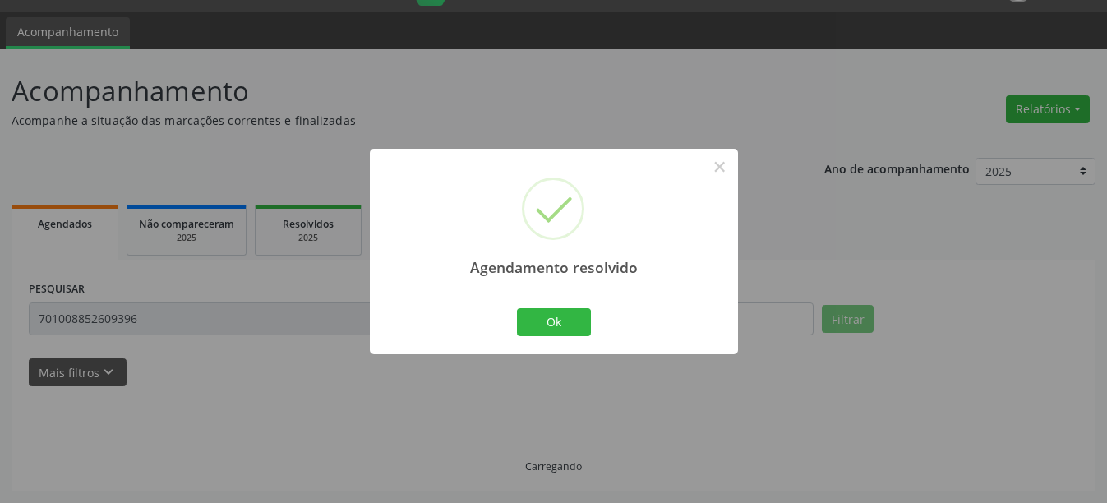
scroll to position [5, 0]
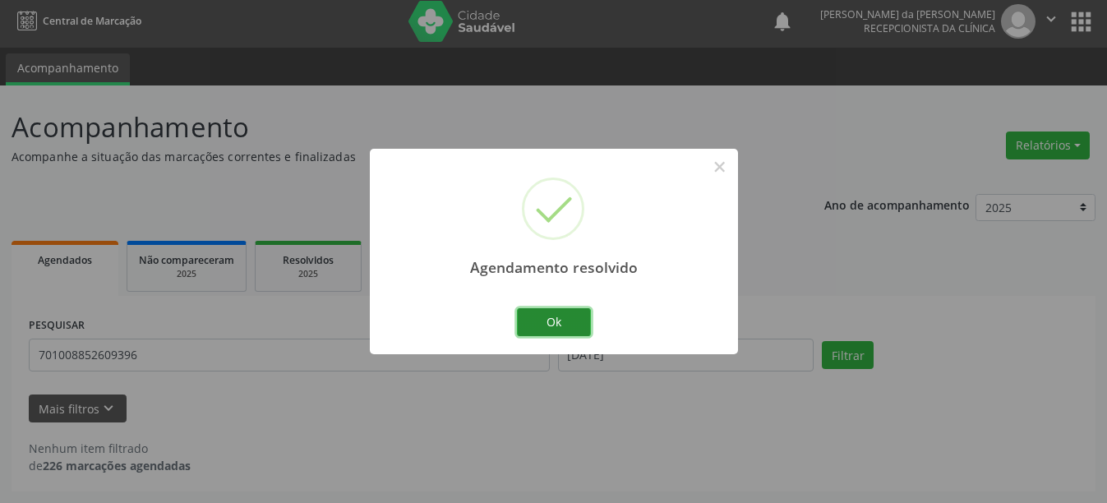
click at [525, 324] on button "Ok" at bounding box center [554, 322] width 74 height 28
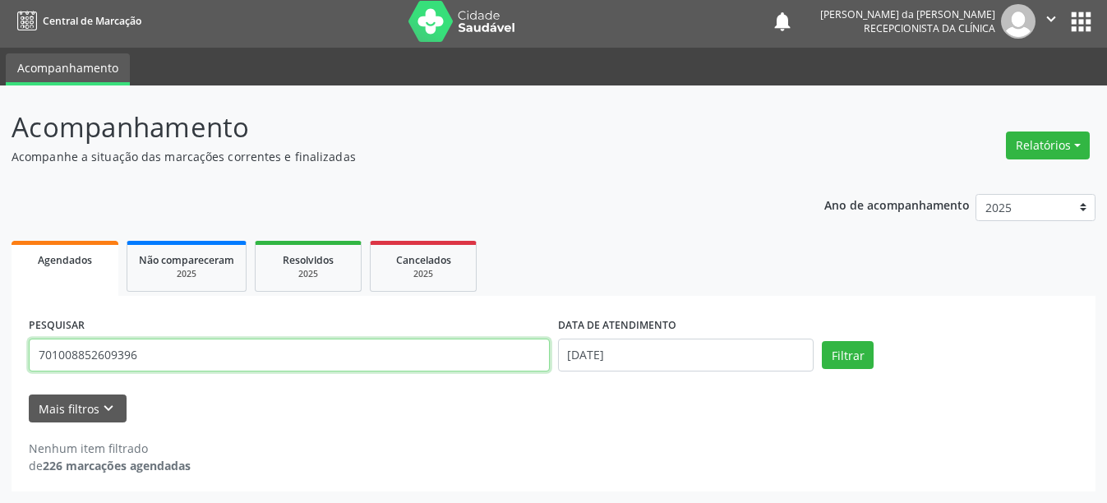
click at [186, 353] on input "701008852609396" at bounding box center [289, 355] width 521 height 33
type input "7"
type input "706709504210217"
click at [822, 341] on button "Filtrar" at bounding box center [848, 355] width 52 height 28
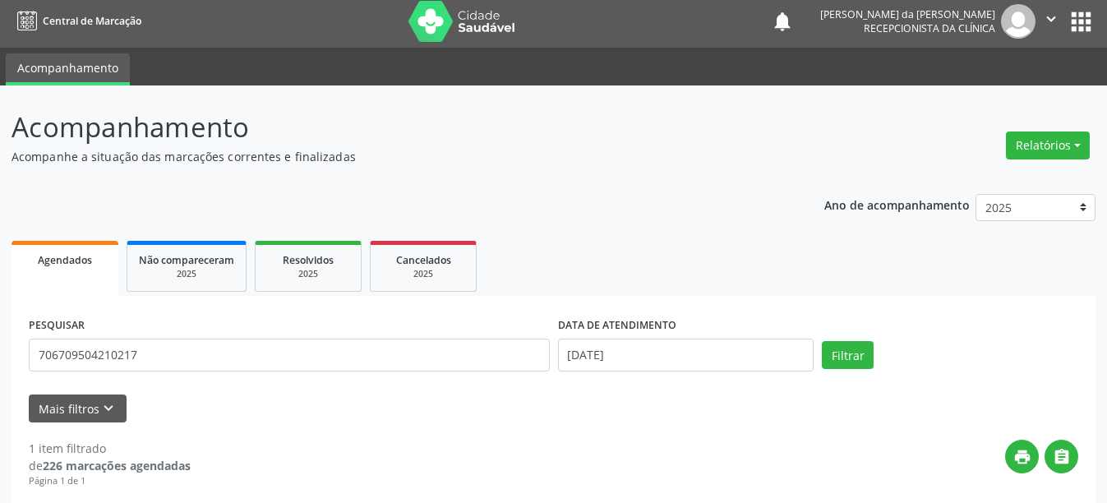
scroll to position [241, 0]
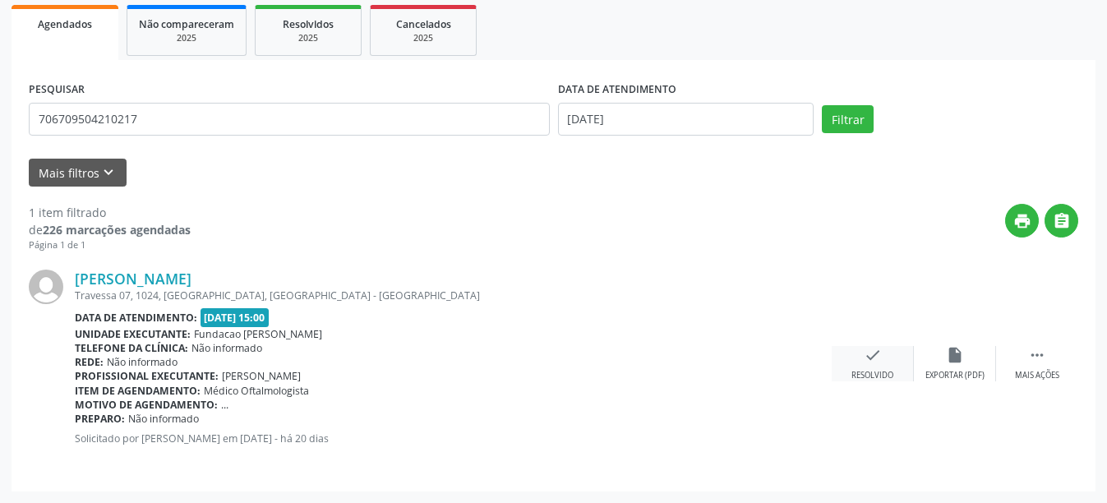
click at [862, 366] on div "check Resolvido" at bounding box center [873, 363] width 82 height 35
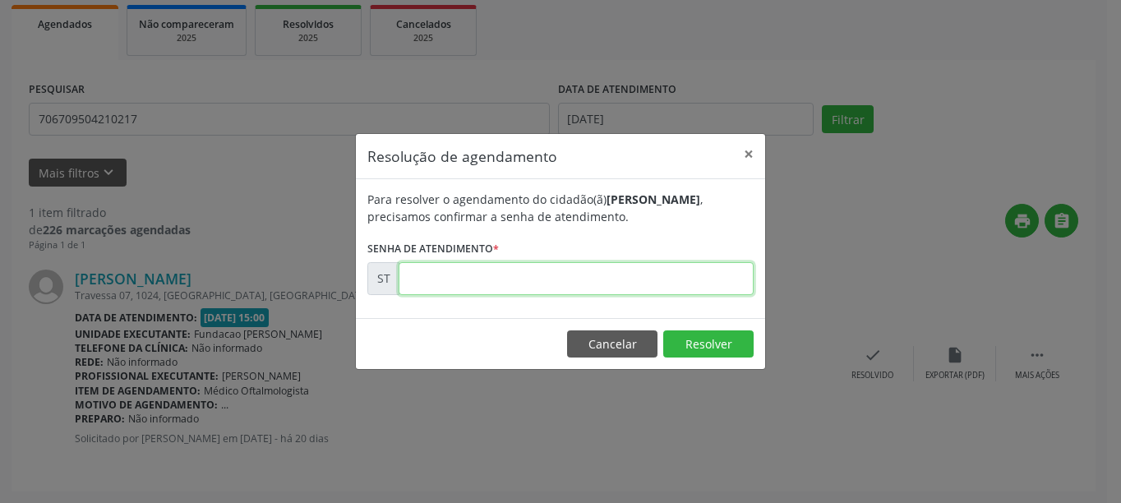
click at [586, 280] on input "text" at bounding box center [576, 278] width 355 height 33
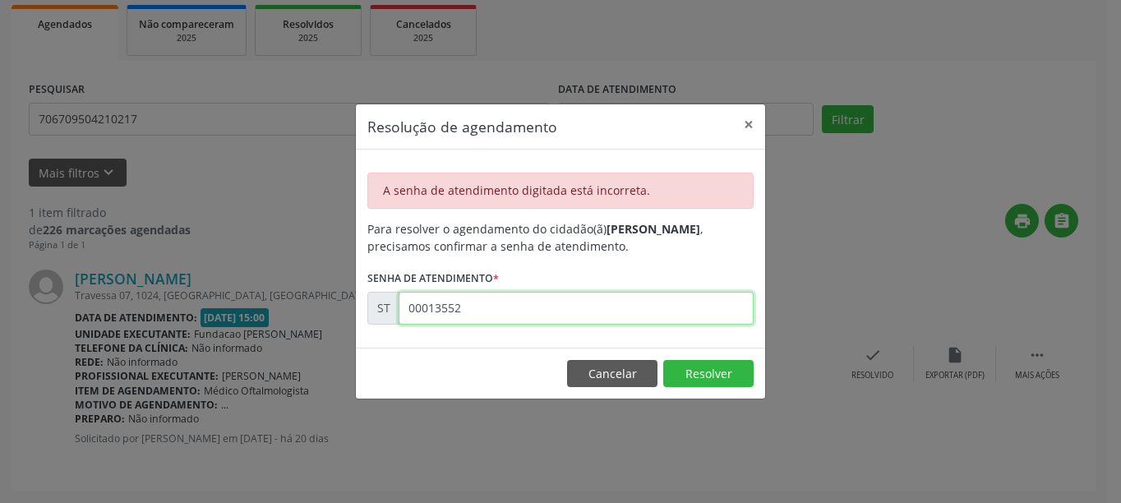
click at [529, 308] on input "00013552" at bounding box center [576, 308] width 355 height 33
type input "0"
type input "00013552"
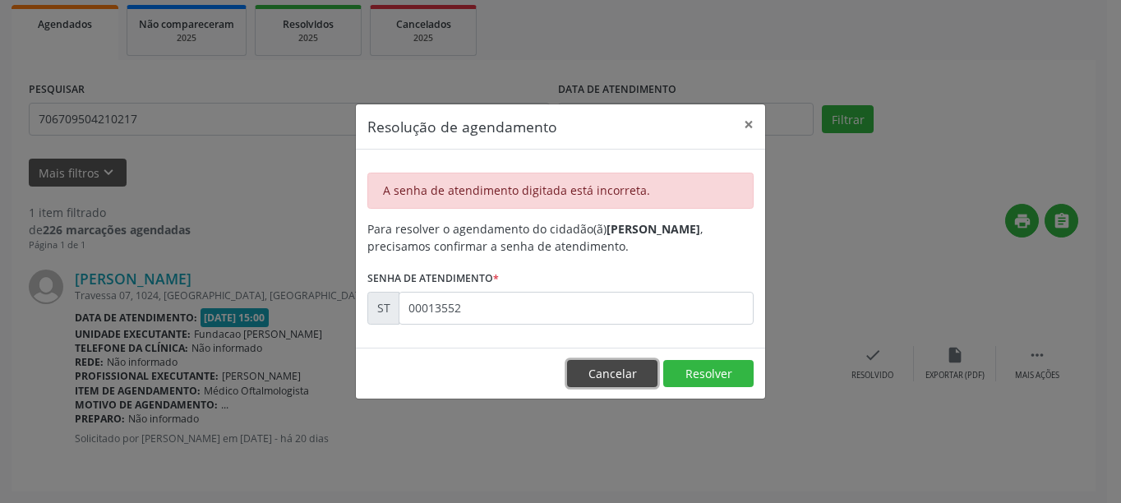
click at [643, 369] on button "Cancelar" at bounding box center [612, 374] width 90 height 28
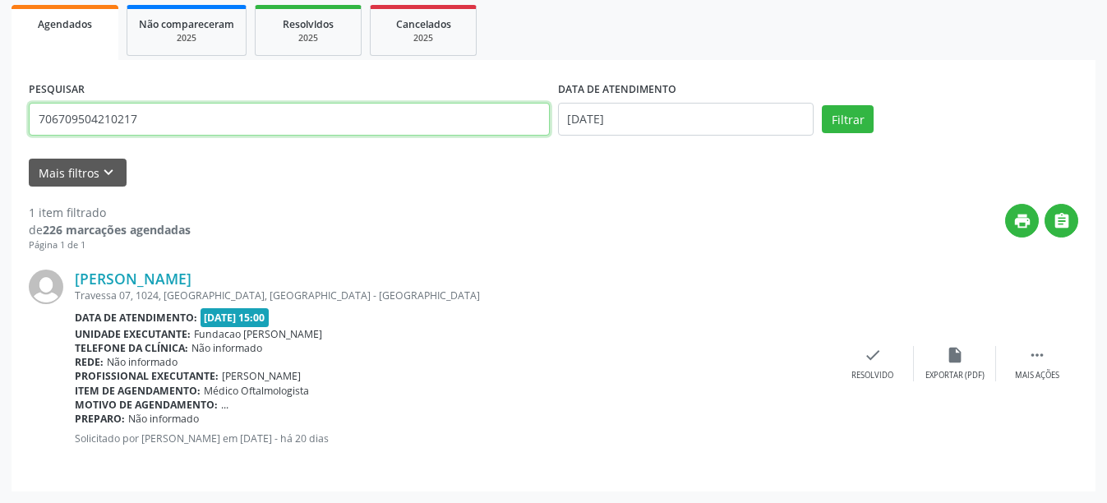
click at [172, 112] on input "706709504210217" at bounding box center [289, 119] width 521 height 33
type input "7"
type input "161239158790000"
click at [822, 105] on button "Filtrar" at bounding box center [848, 119] width 52 height 28
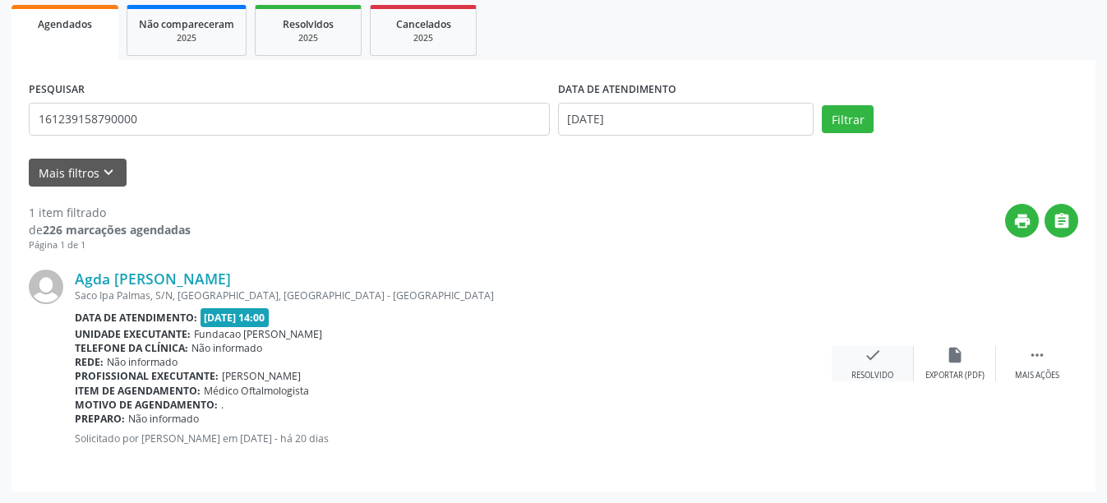
click at [887, 366] on div "check Resolvido" at bounding box center [873, 363] width 82 height 35
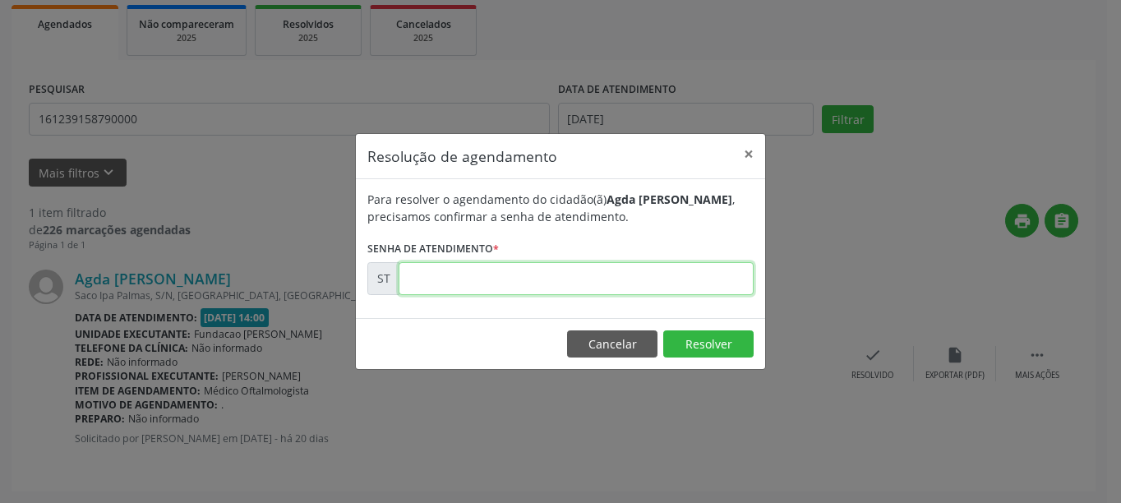
click at [503, 272] on input "text" at bounding box center [576, 278] width 355 height 33
type input "00013497"
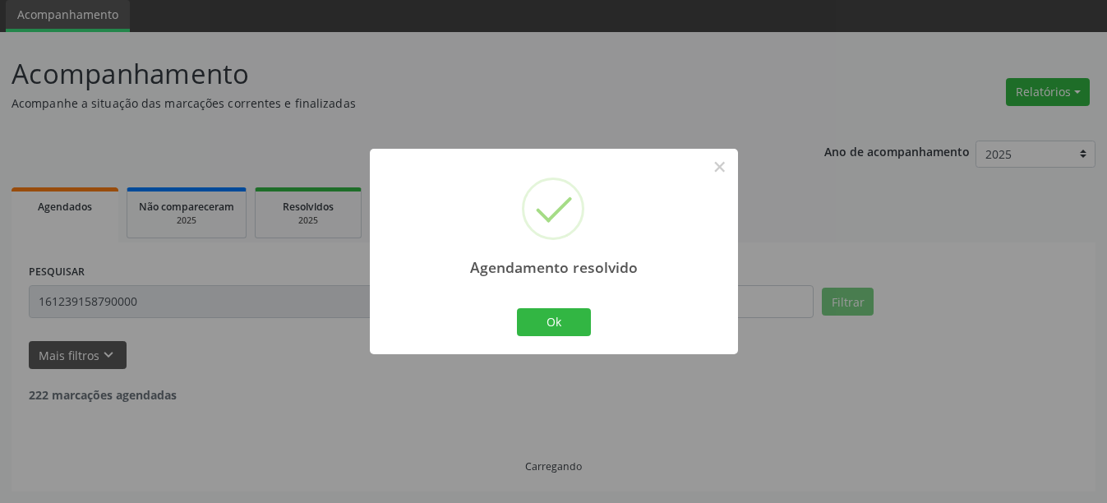
scroll to position [5, 0]
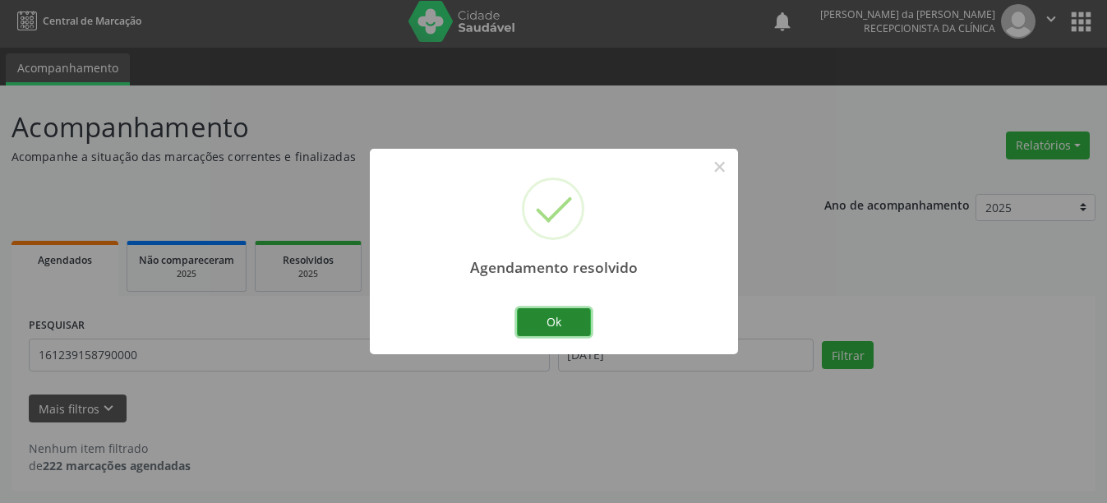
click at [564, 321] on button "Ok" at bounding box center [554, 322] width 74 height 28
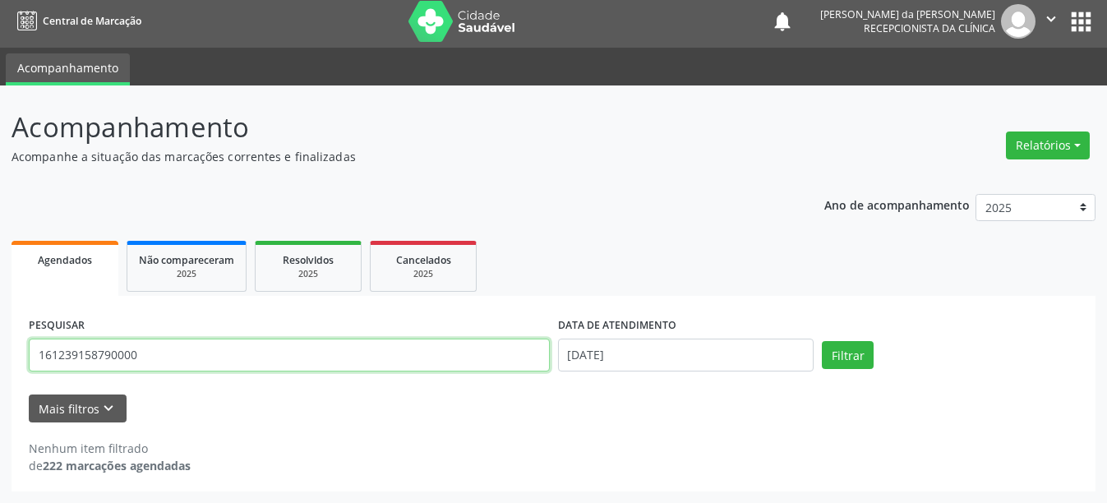
click at [169, 358] on input "161239158790000" at bounding box center [289, 355] width 521 height 33
type input "1"
type input "700404102265350"
click at [822, 341] on button "Filtrar" at bounding box center [848, 355] width 52 height 28
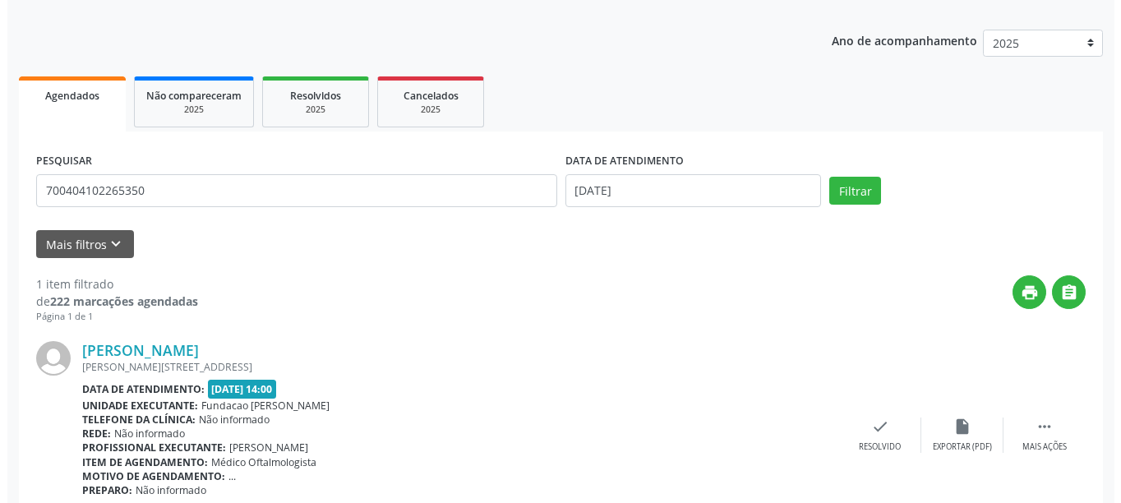
scroll to position [241, 0]
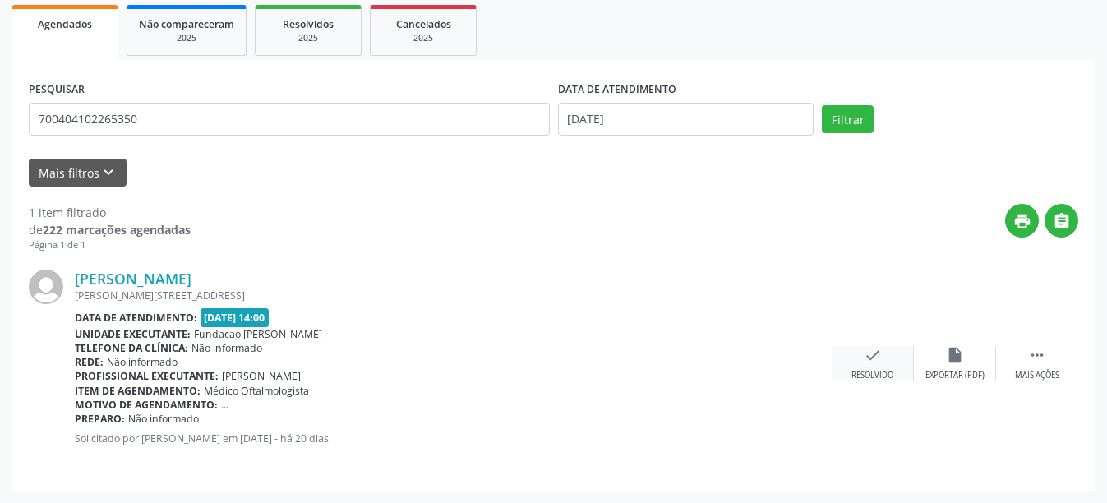
click at [873, 361] on icon "check" at bounding box center [873, 355] width 18 height 18
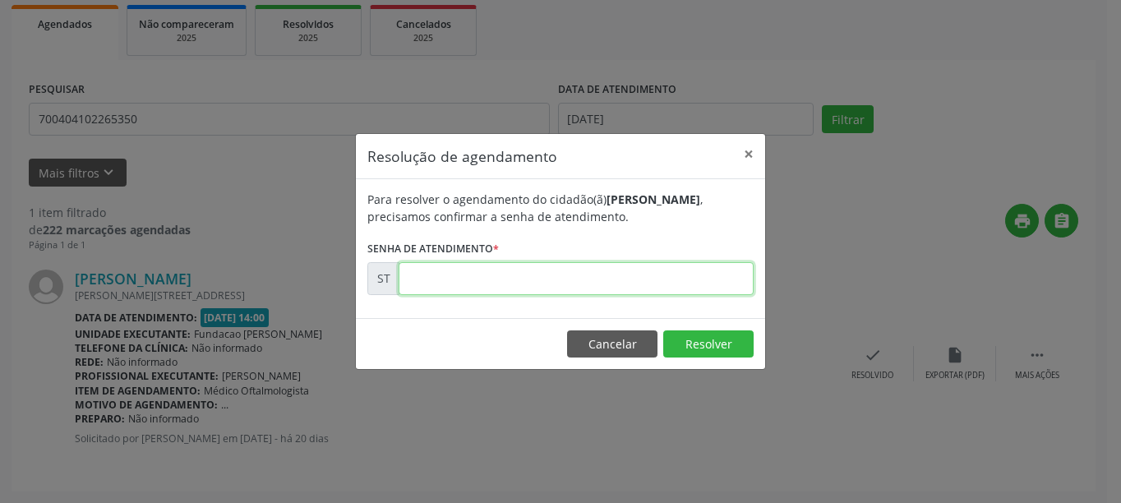
click at [590, 283] on input "text" at bounding box center [576, 278] width 355 height 33
type input "00013537"
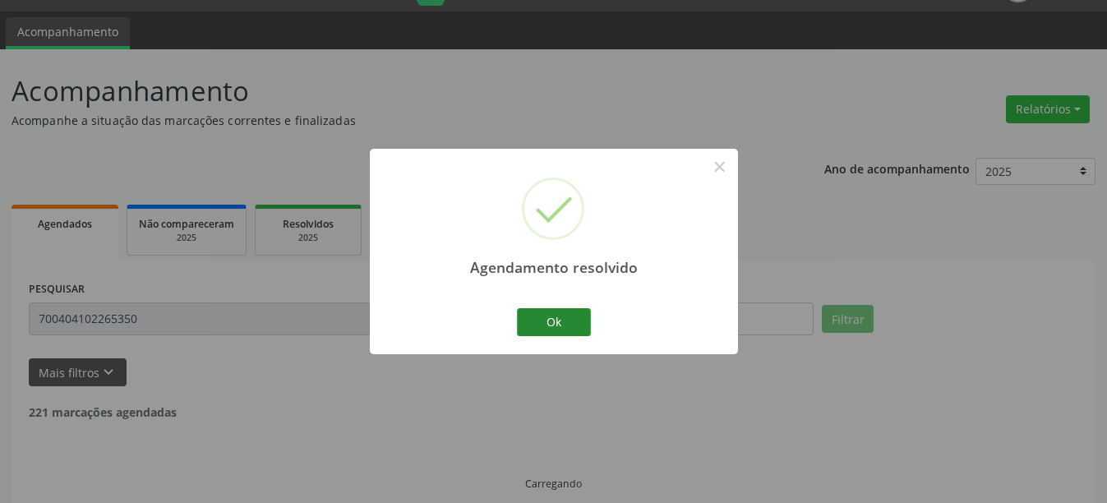
scroll to position [5, 0]
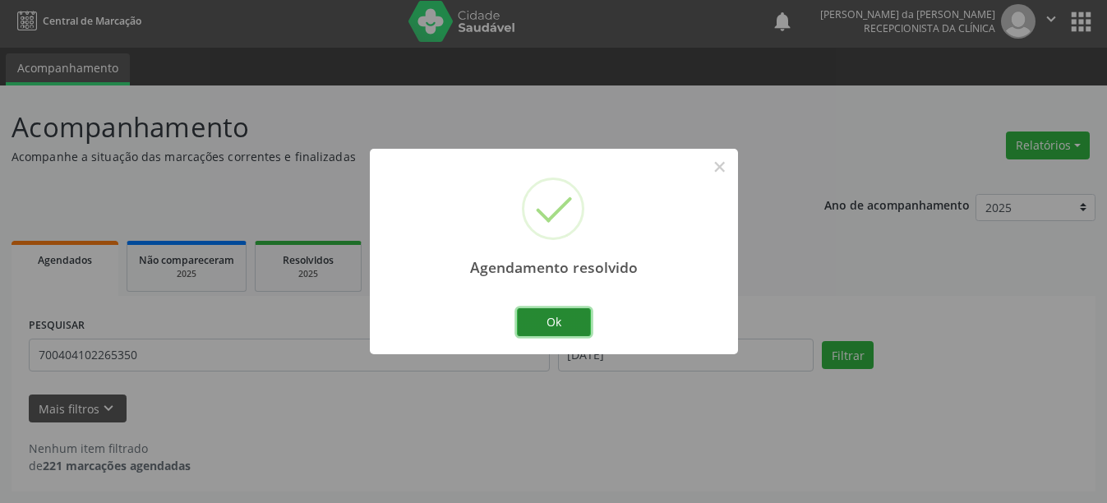
click at [566, 321] on button "Ok" at bounding box center [554, 322] width 74 height 28
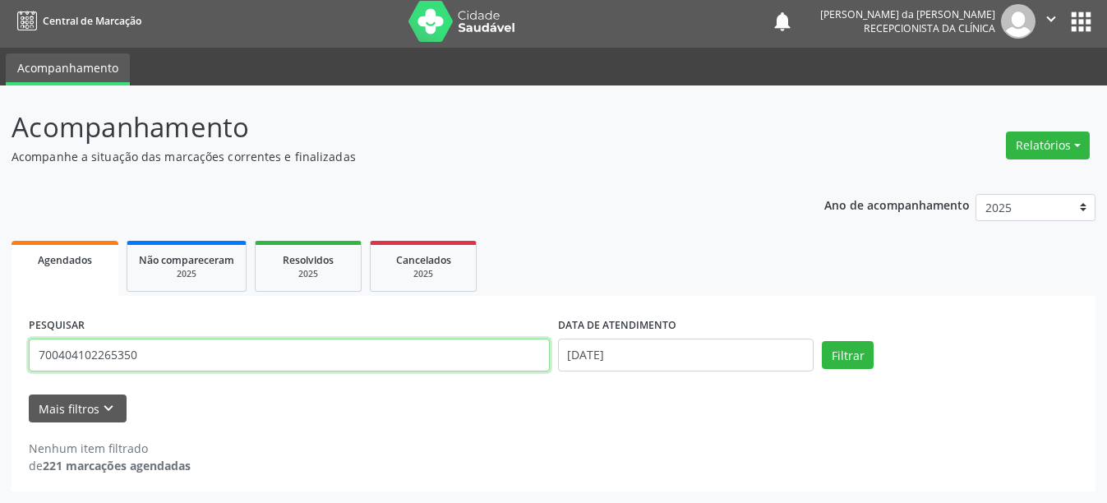
click at [211, 353] on input "700404102265350" at bounding box center [289, 355] width 521 height 33
type input "7"
type input "708608090931280"
click at [822, 341] on button "Filtrar" at bounding box center [848, 355] width 52 height 28
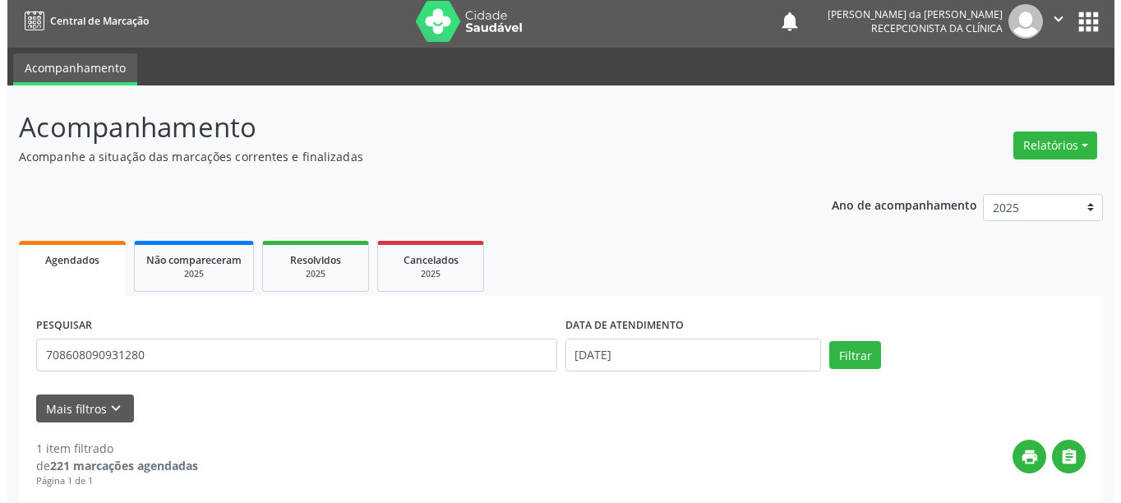
scroll to position [241, 0]
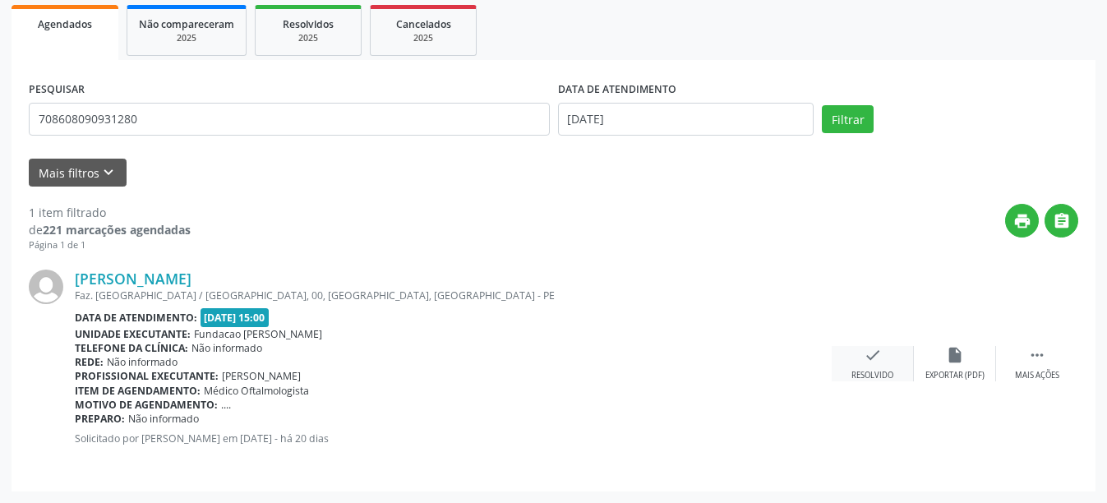
click at [898, 371] on div "check Resolvido" at bounding box center [873, 363] width 82 height 35
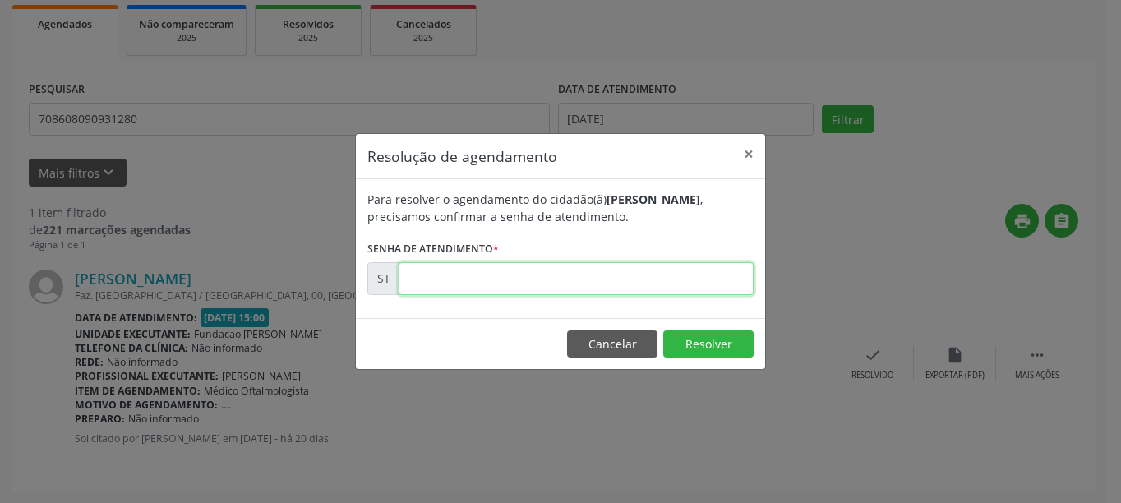
click at [537, 276] on input "text" at bounding box center [576, 278] width 355 height 33
type input "00013589"
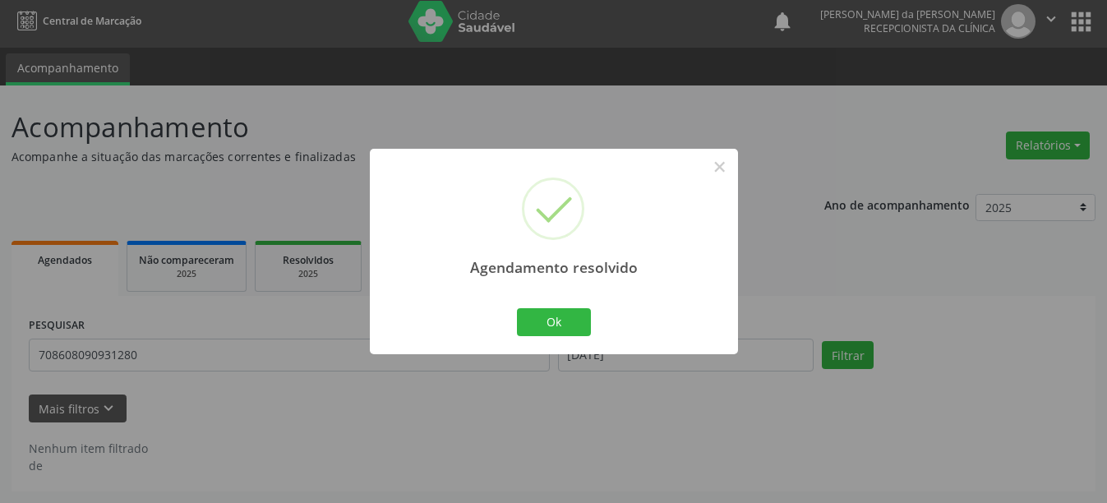
scroll to position [5, 0]
click at [532, 326] on button "Ok" at bounding box center [554, 322] width 74 height 28
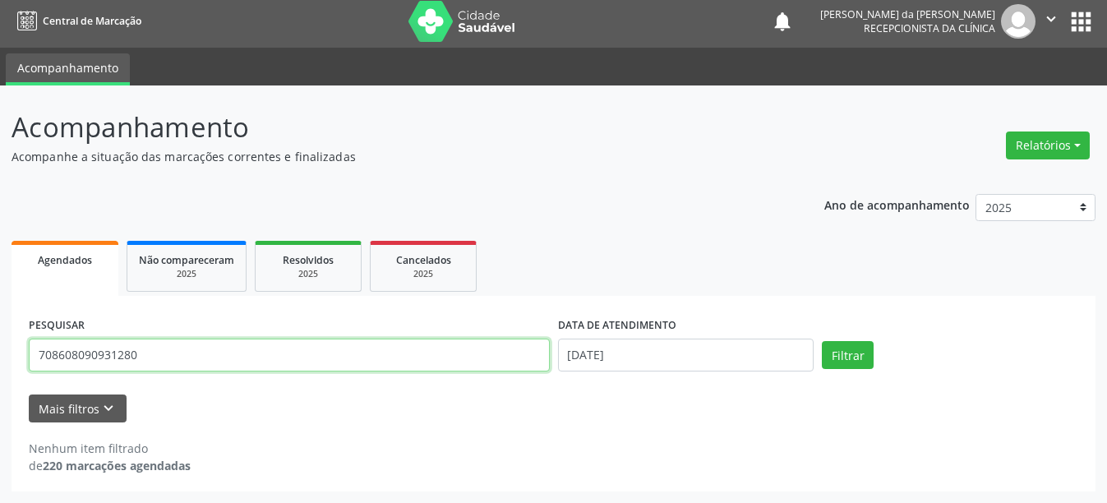
click at [165, 364] on input "708608090931280" at bounding box center [289, 355] width 521 height 33
type input "7"
type input "706709504210217"
click at [822, 341] on button "Filtrar" at bounding box center [848, 355] width 52 height 28
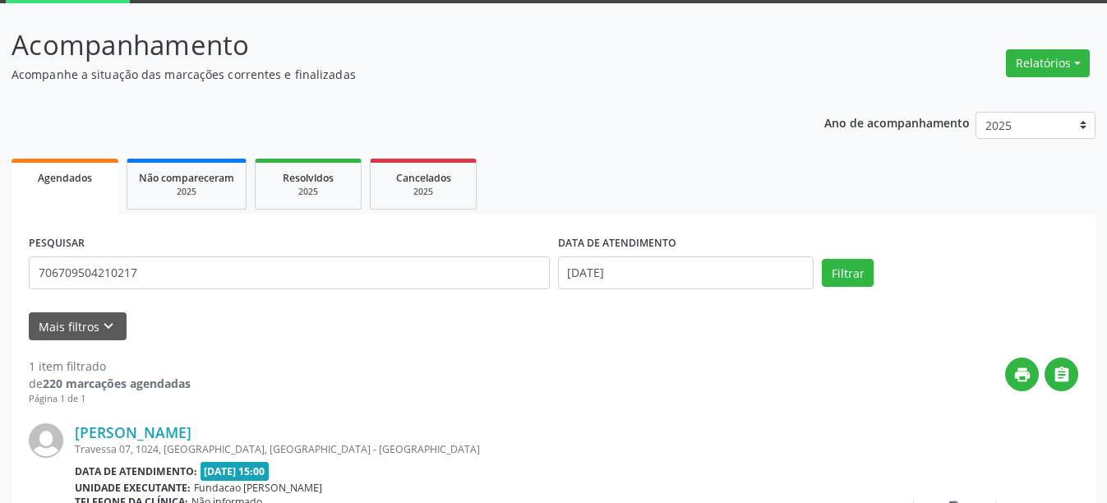
scroll to position [241, 0]
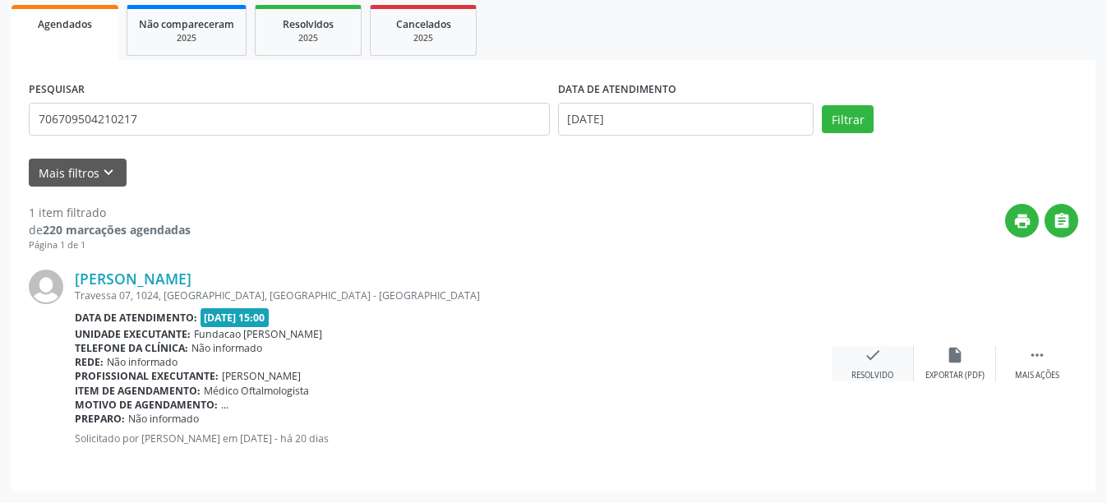
click at [899, 372] on div "check Resolvido" at bounding box center [873, 363] width 82 height 35
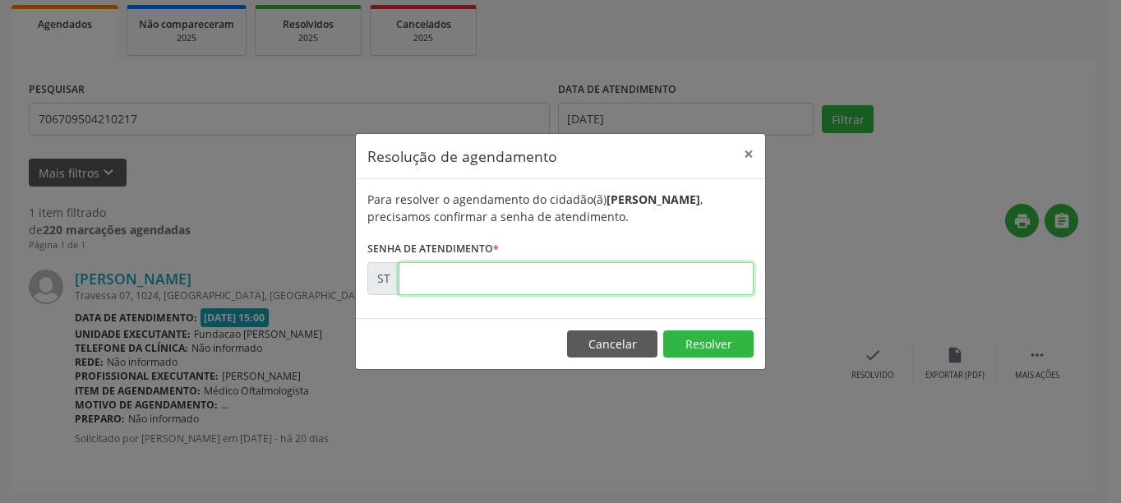
click at [584, 278] on input "text" at bounding box center [576, 278] width 355 height 33
type input "00013552"
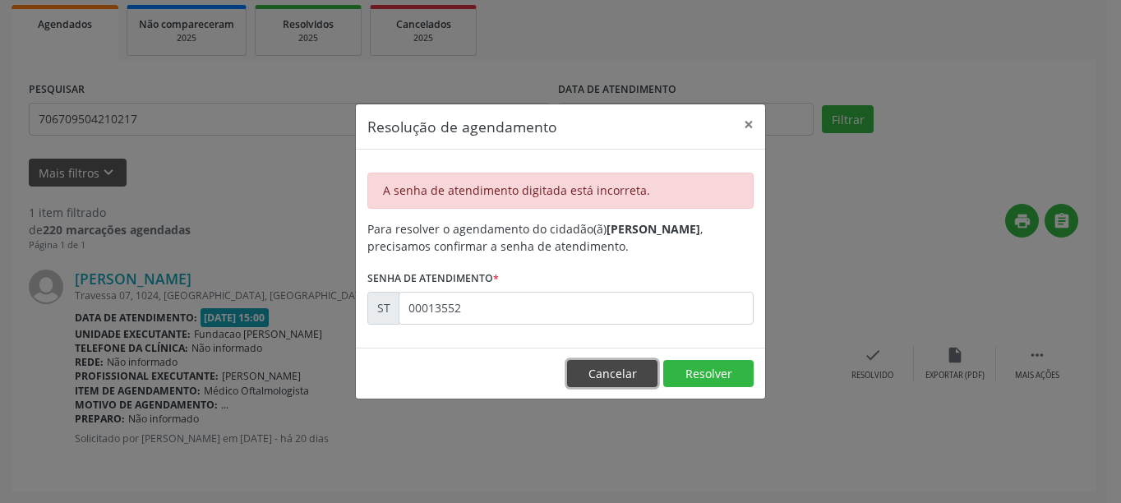
click at [616, 380] on button "Cancelar" at bounding box center [612, 374] width 90 height 28
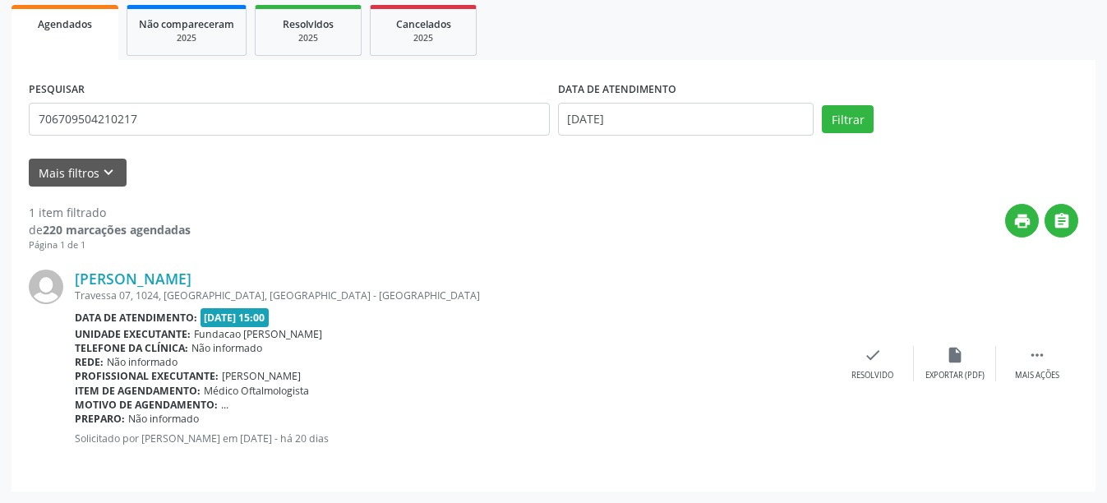
scroll to position [0, 0]
